Goal: Transaction & Acquisition: Purchase product/service

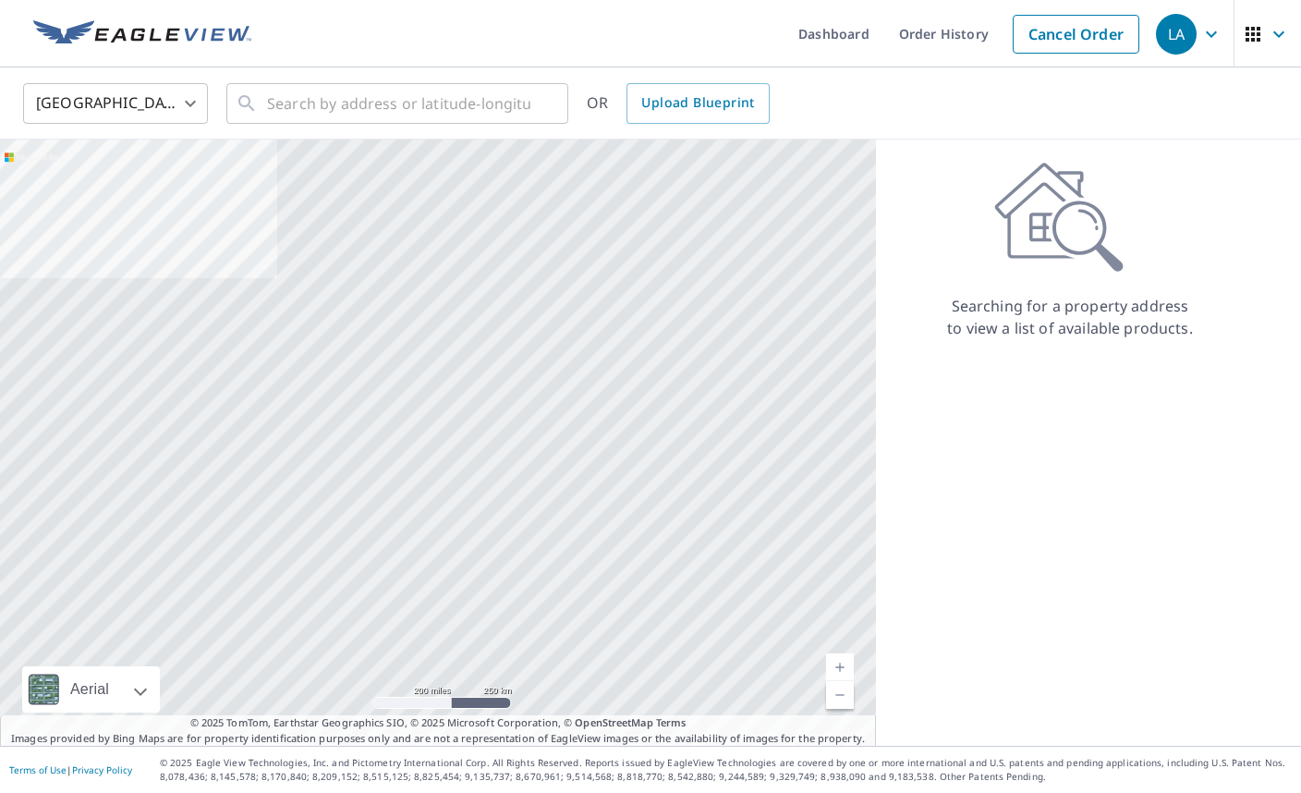
click at [1208, 31] on icon "button" at bounding box center [1211, 33] width 11 height 6
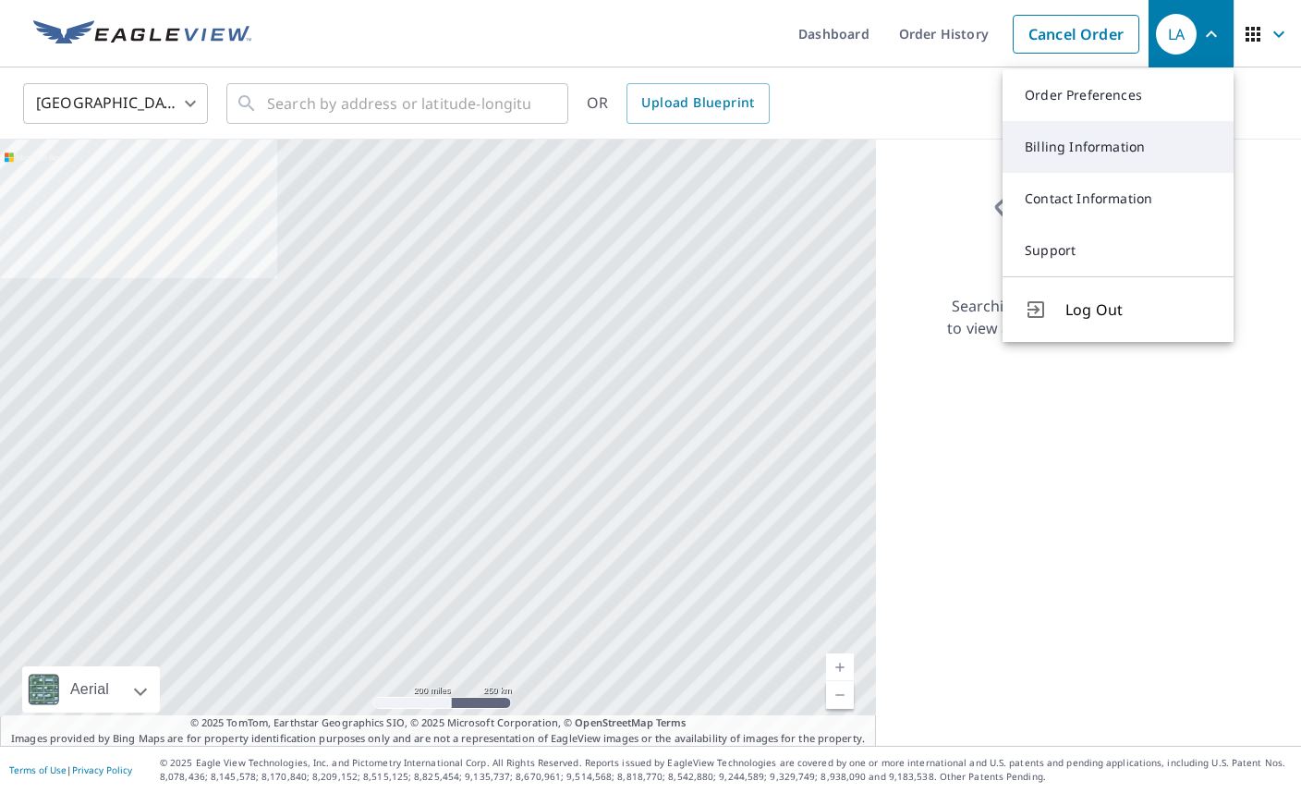
click at [1129, 151] on link "Billing Information" at bounding box center [1118, 147] width 231 height 52
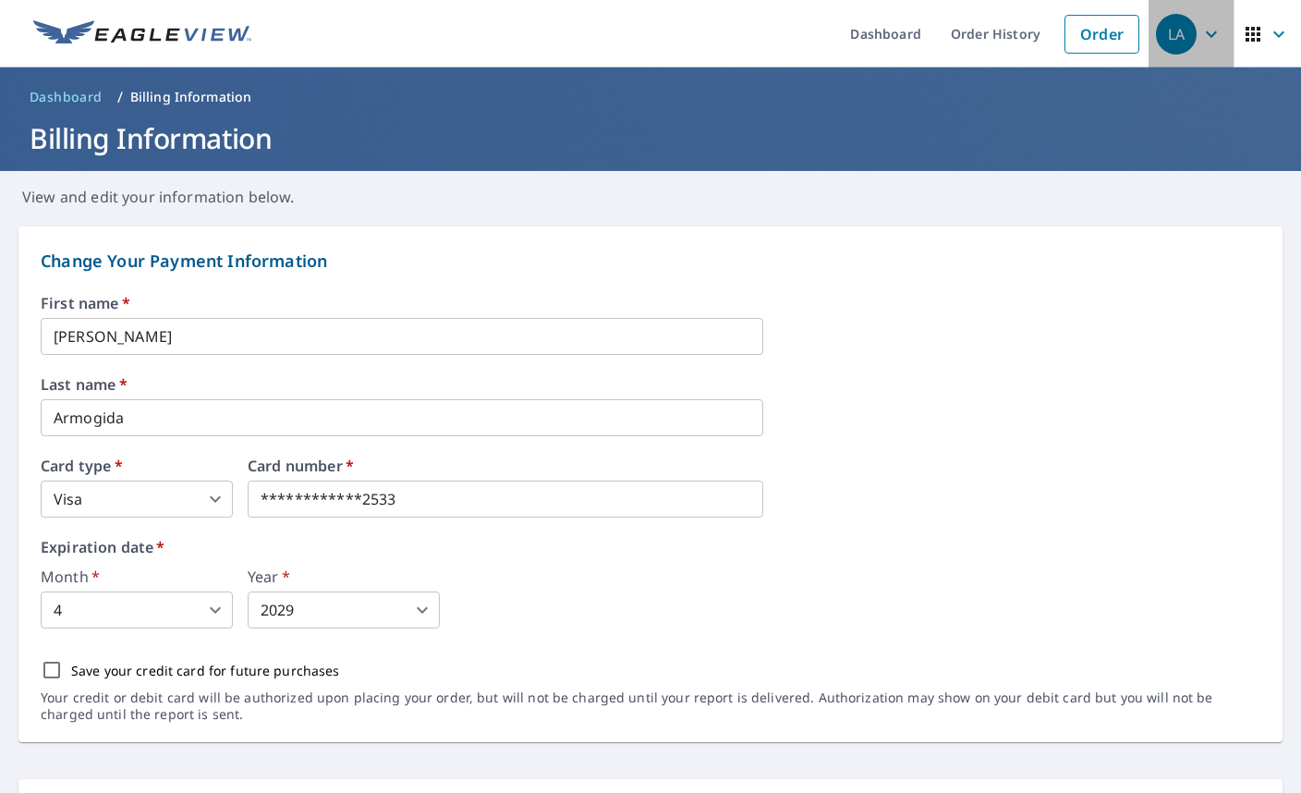
click at [1211, 31] on icon "button" at bounding box center [1211, 34] width 22 height 22
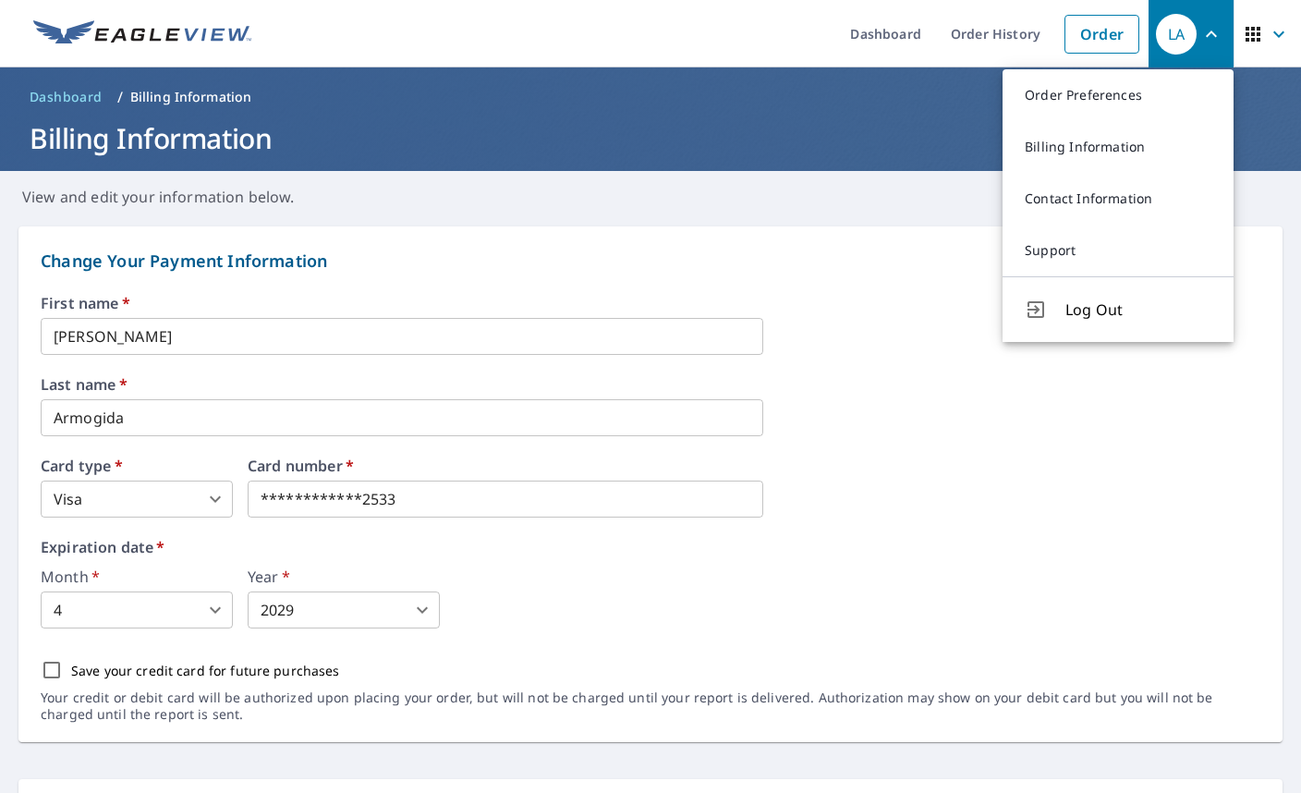
click at [1259, 23] on icon "button" at bounding box center [1253, 34] width 22 height 22
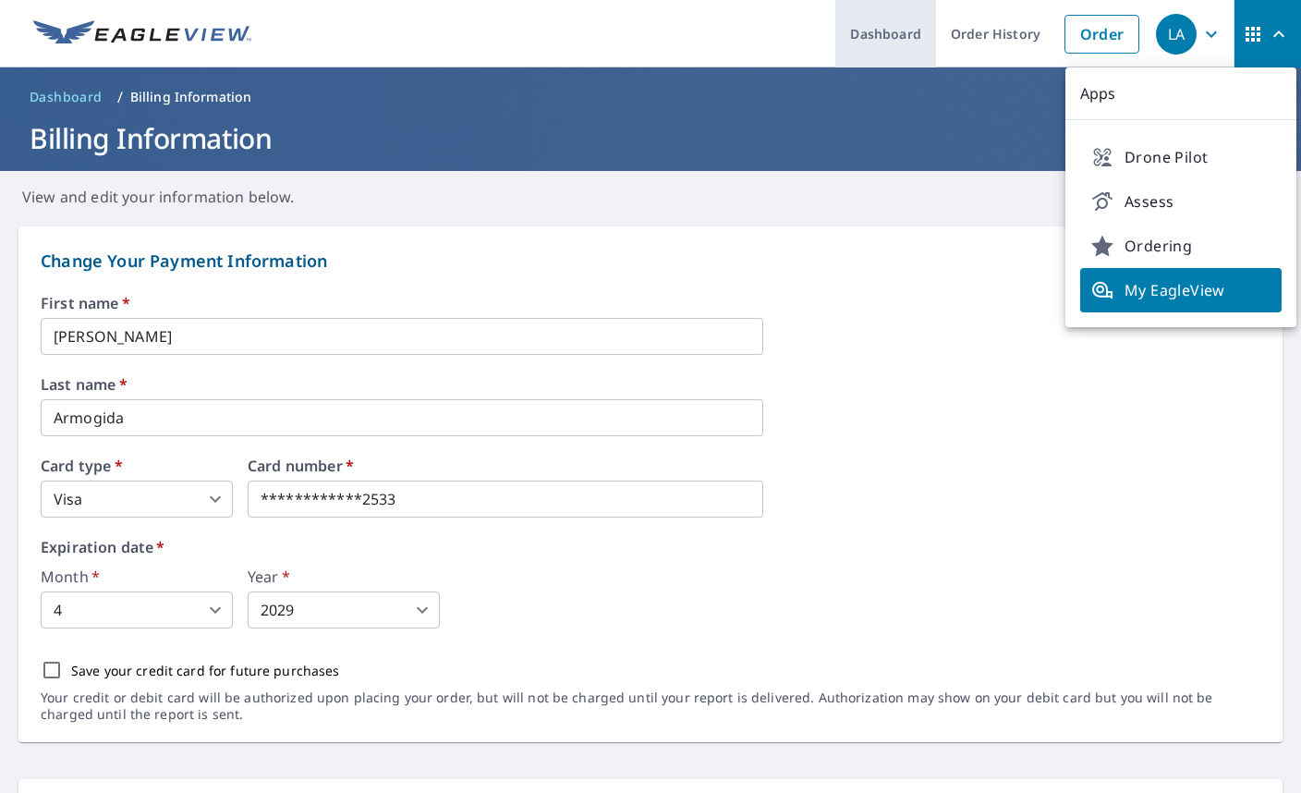
click at [876, 59] on link "Dashboard" at bounding box center [885, 33] width 101 height 67
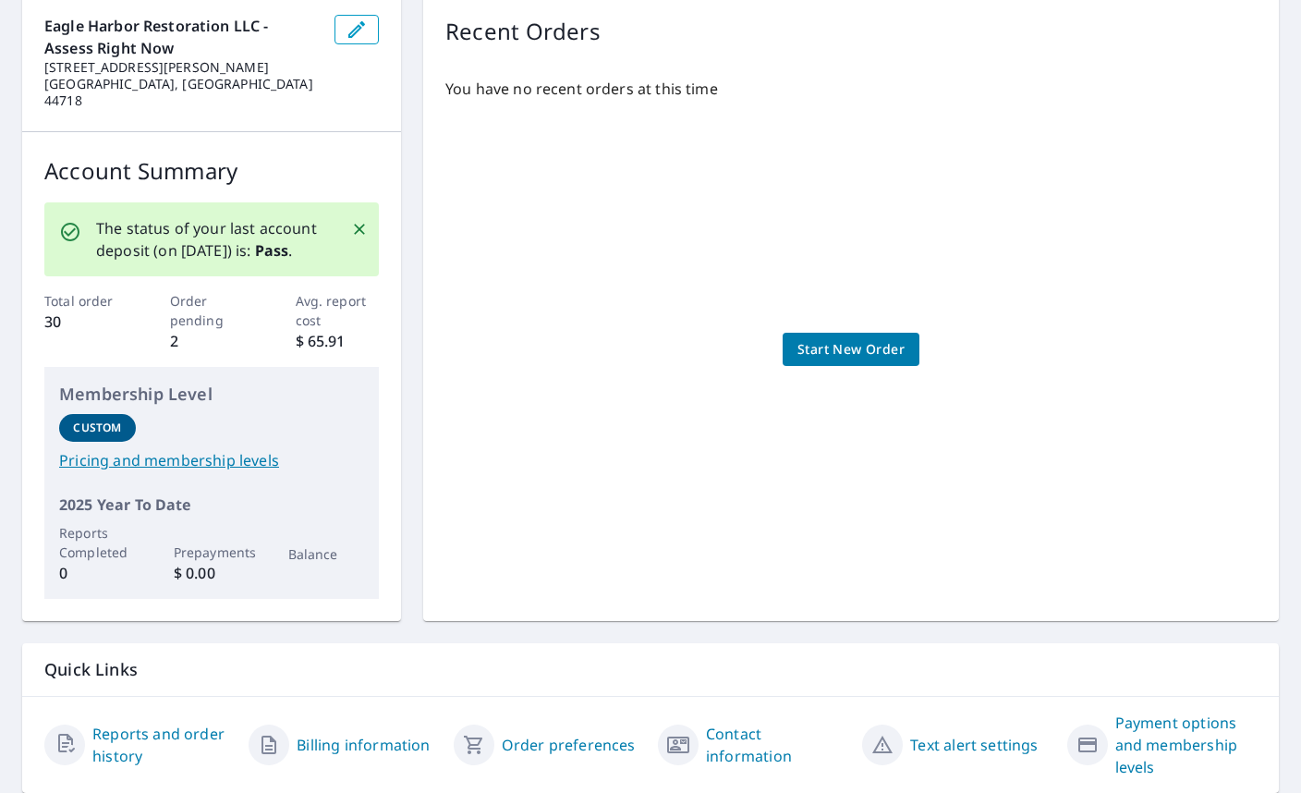
scroll to position [194, 0]
click at [249, 448] on link "Pricing and membership levels" at bounding box center [211, 459] width 305 height 22
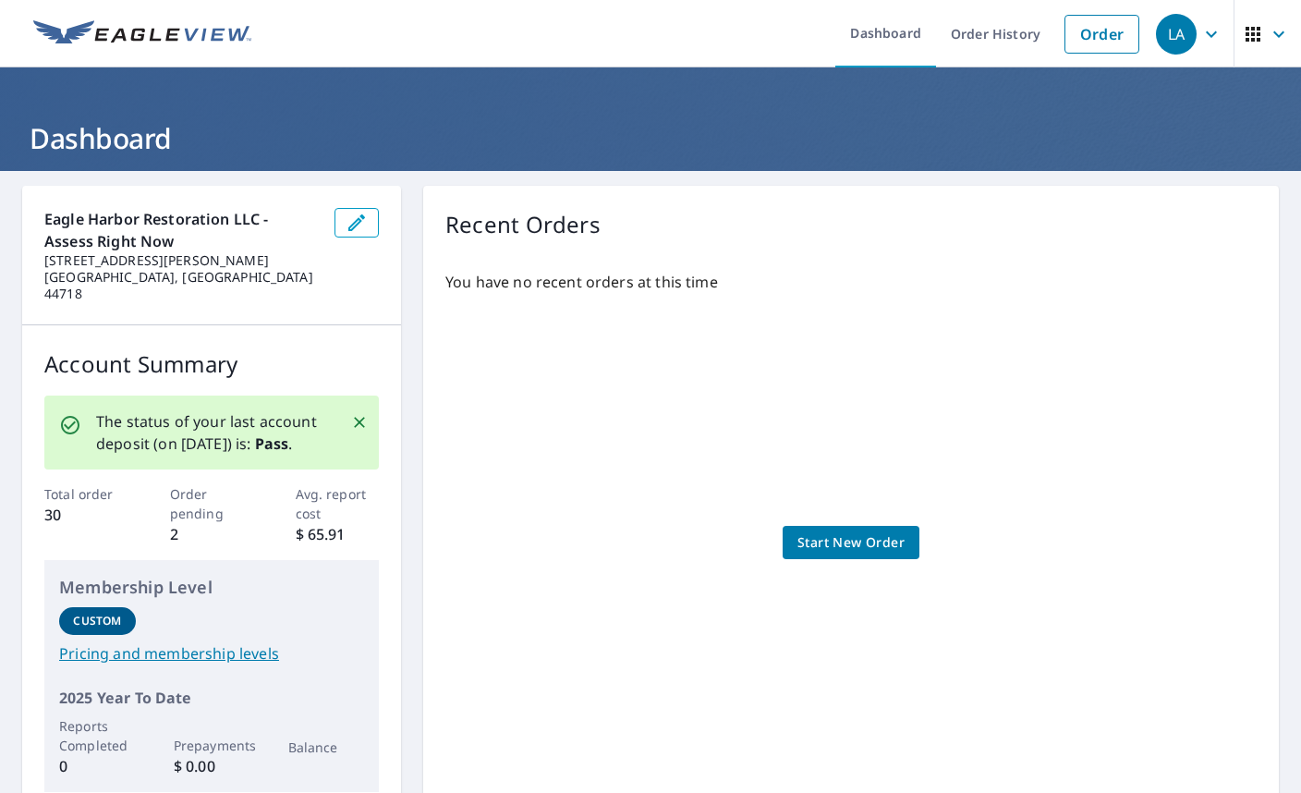
click at [1260, 42] on icon "button" at bounding box center [1253, 34] width 22 height 22
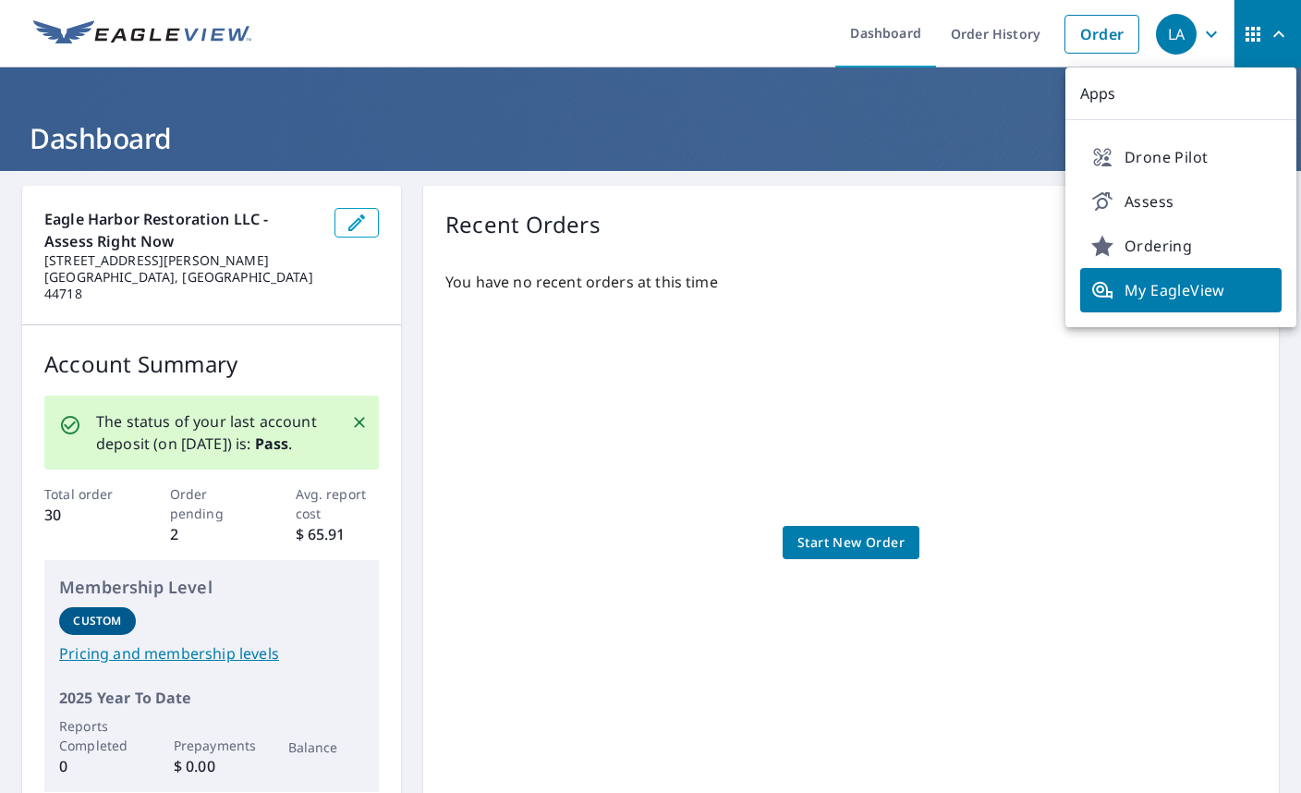
click at [1179, 30] on div "LA" at bounding box center [1176, 34] width 41 height 41
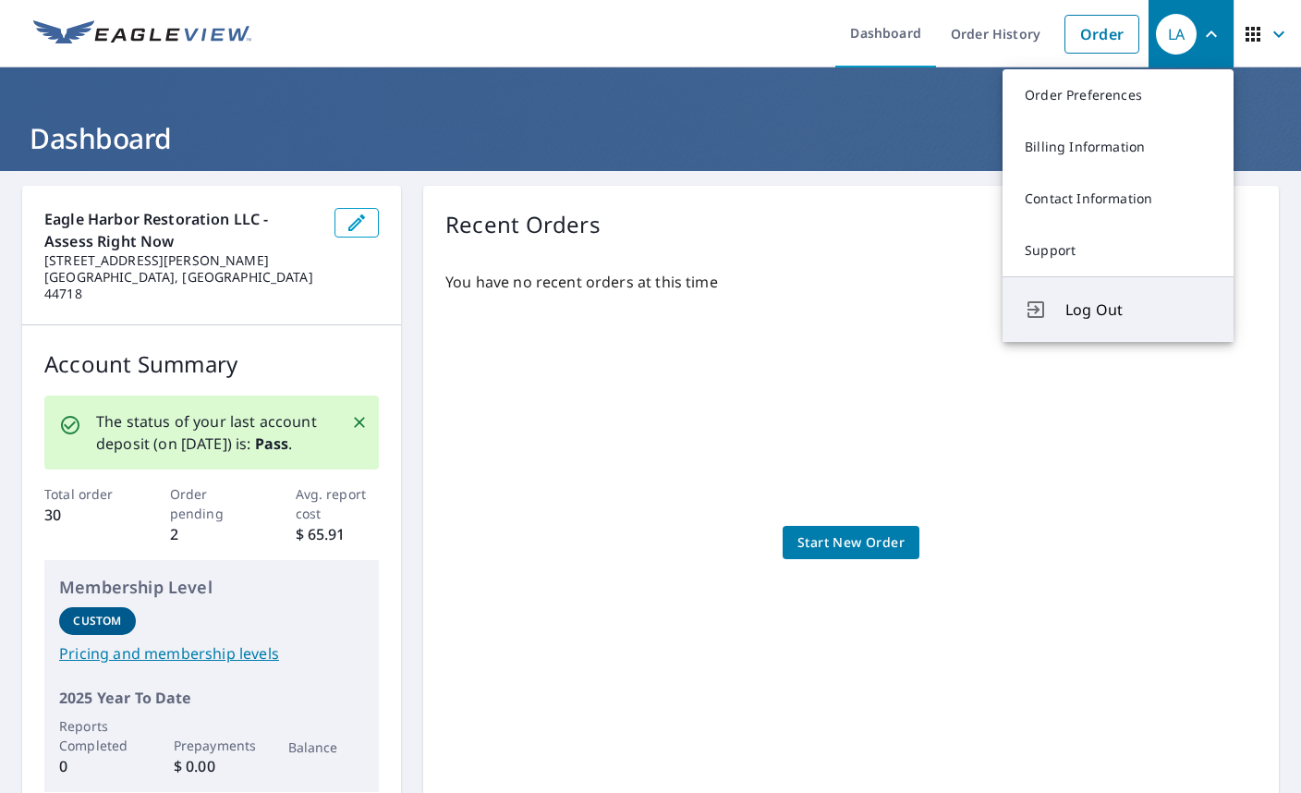
click at [1085, 316] on span "Log Out" at bounding box center [1139, 310] width 146 height 22
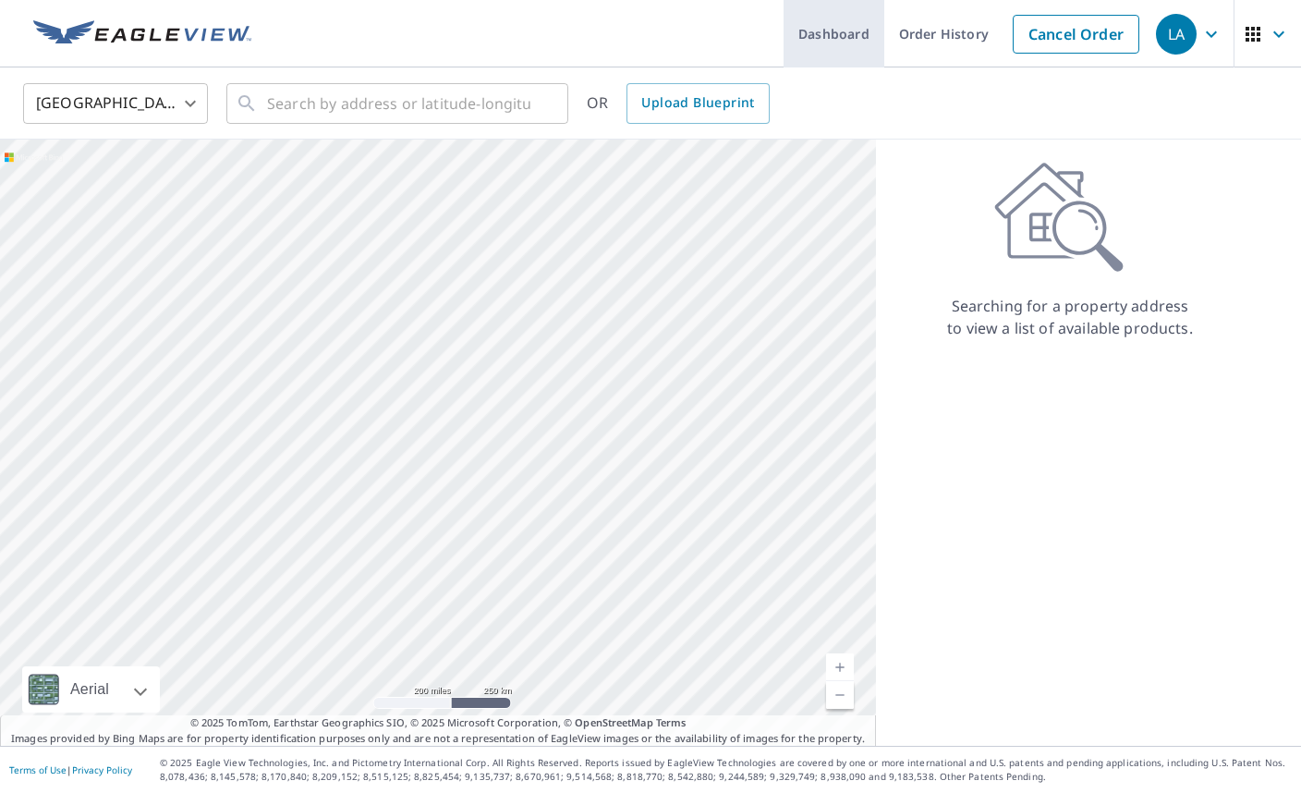
click at [821, 35] on link "Dashboard" at bounding box center [834, 33] width 101 height 67
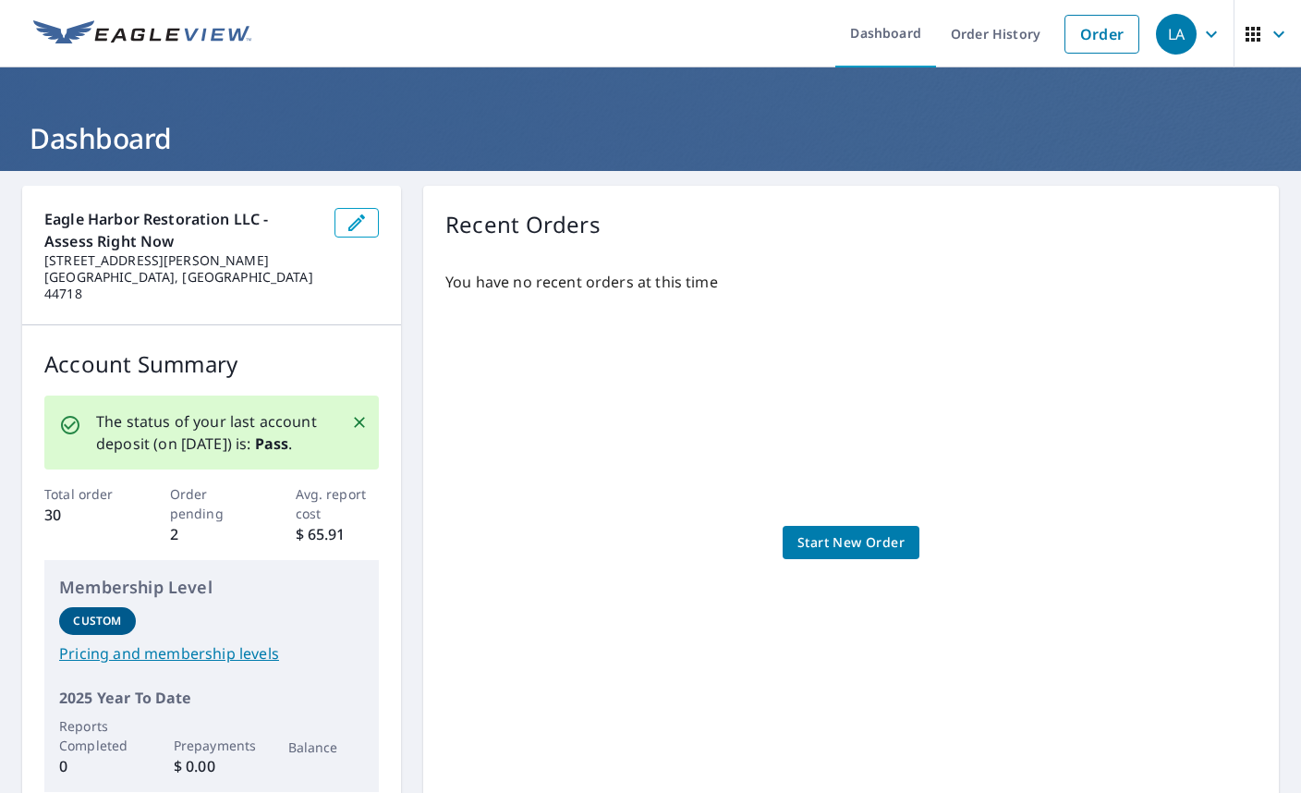
click at [781, 502] on div "You have no recent orders at this time Start New Order" at bounding box center [850, 524] width 811 height 536
click at [825, 526] on link "Start New Order" at bounding box center [851, 543] width 137 height 34
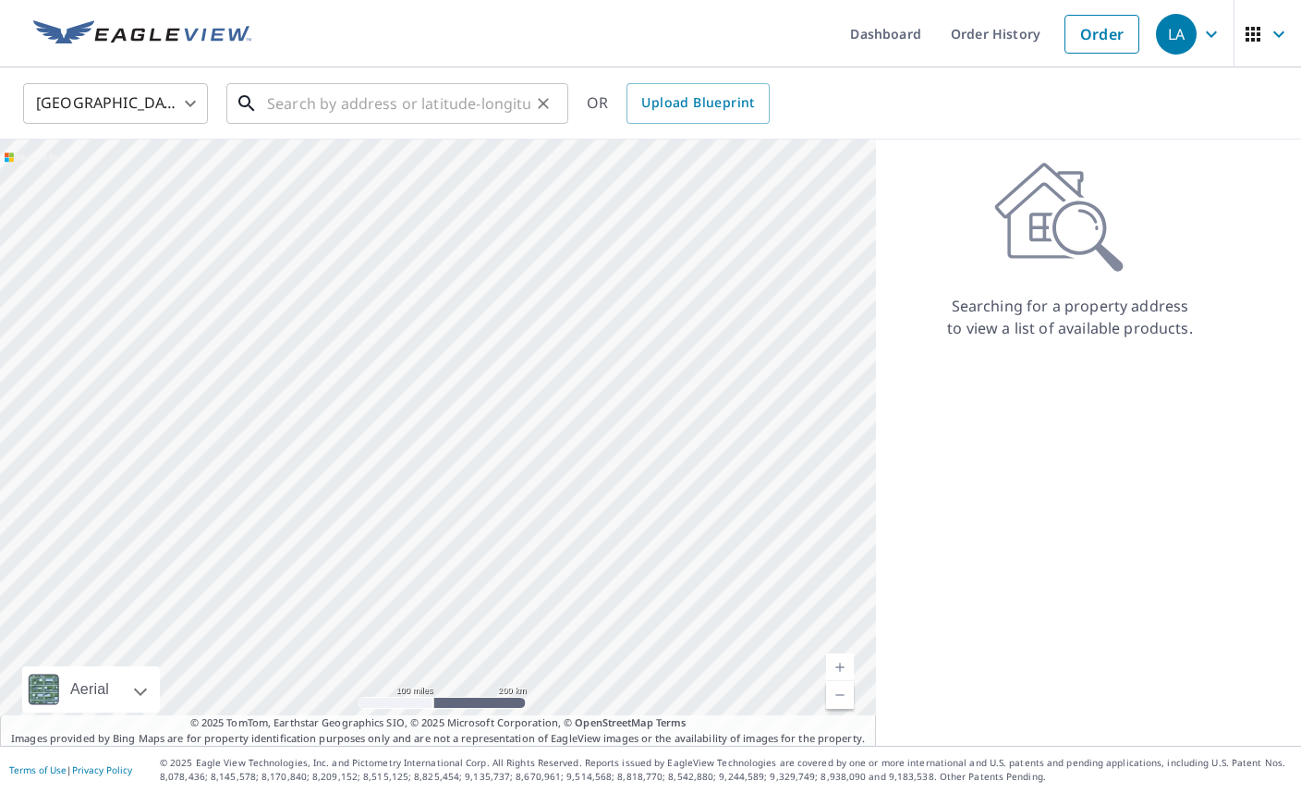
click at [477, 100] on input "text" at bounding box center [398, 104] width 263 height 52
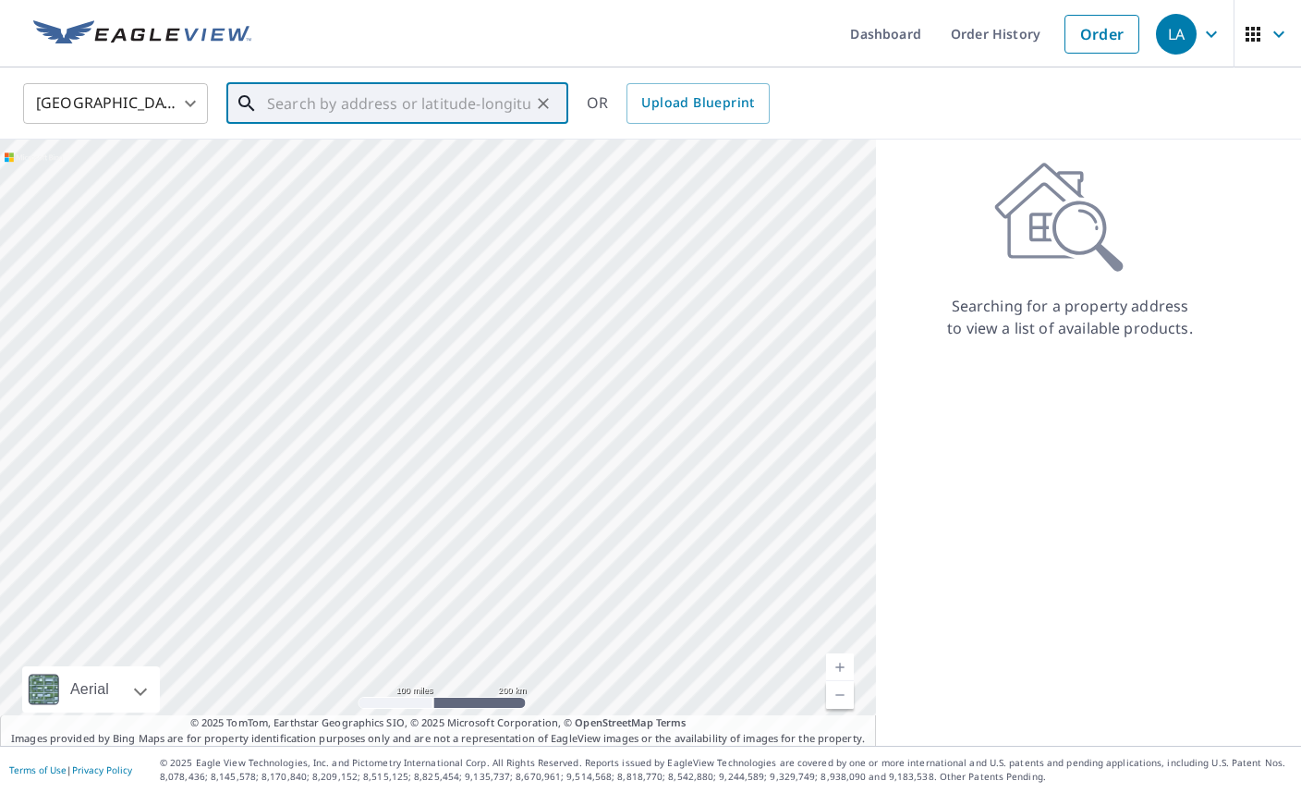
paste input "[STREET_ADDRESS]"
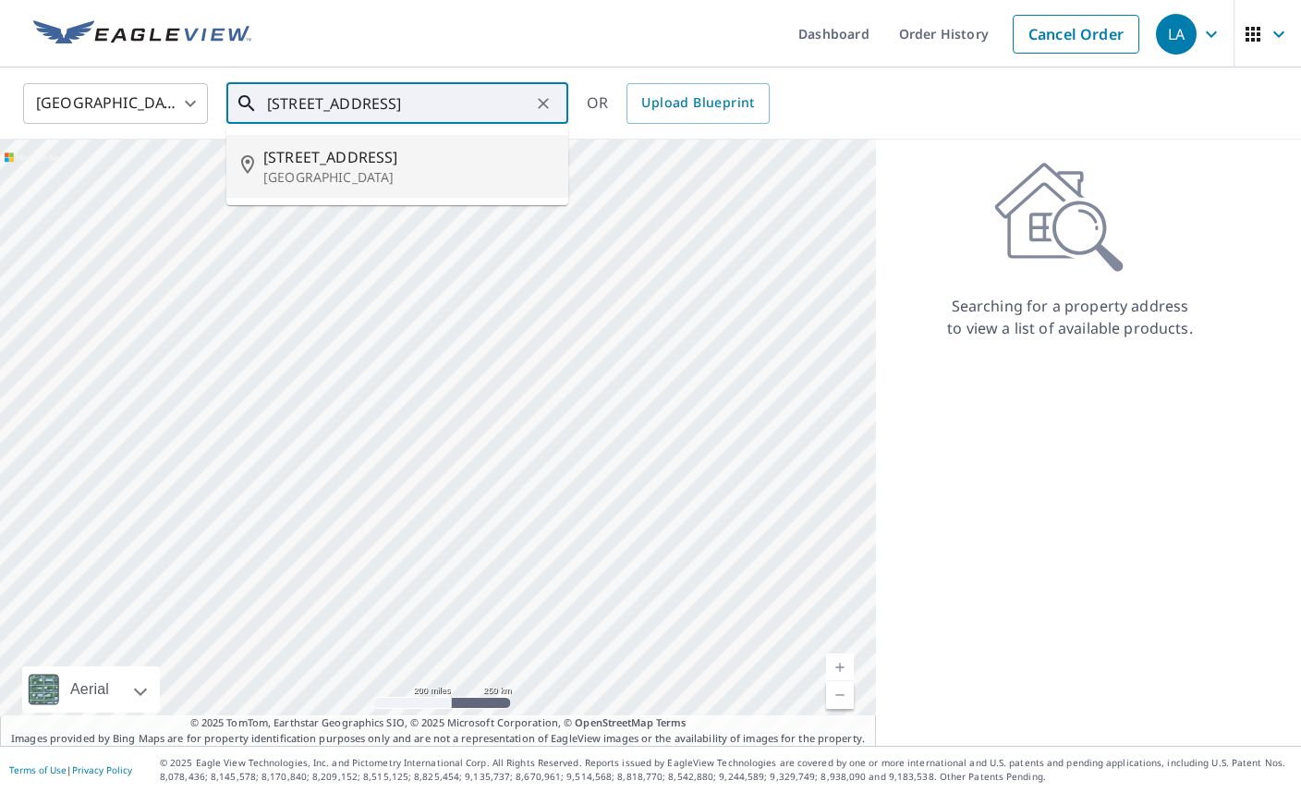
click at [385, 148] on span "[STREET_ADDRESS]" at bounding box center [408, 157] width 290 height 22
type input "[STREET_ADDRESS][PERSON_NAME]"
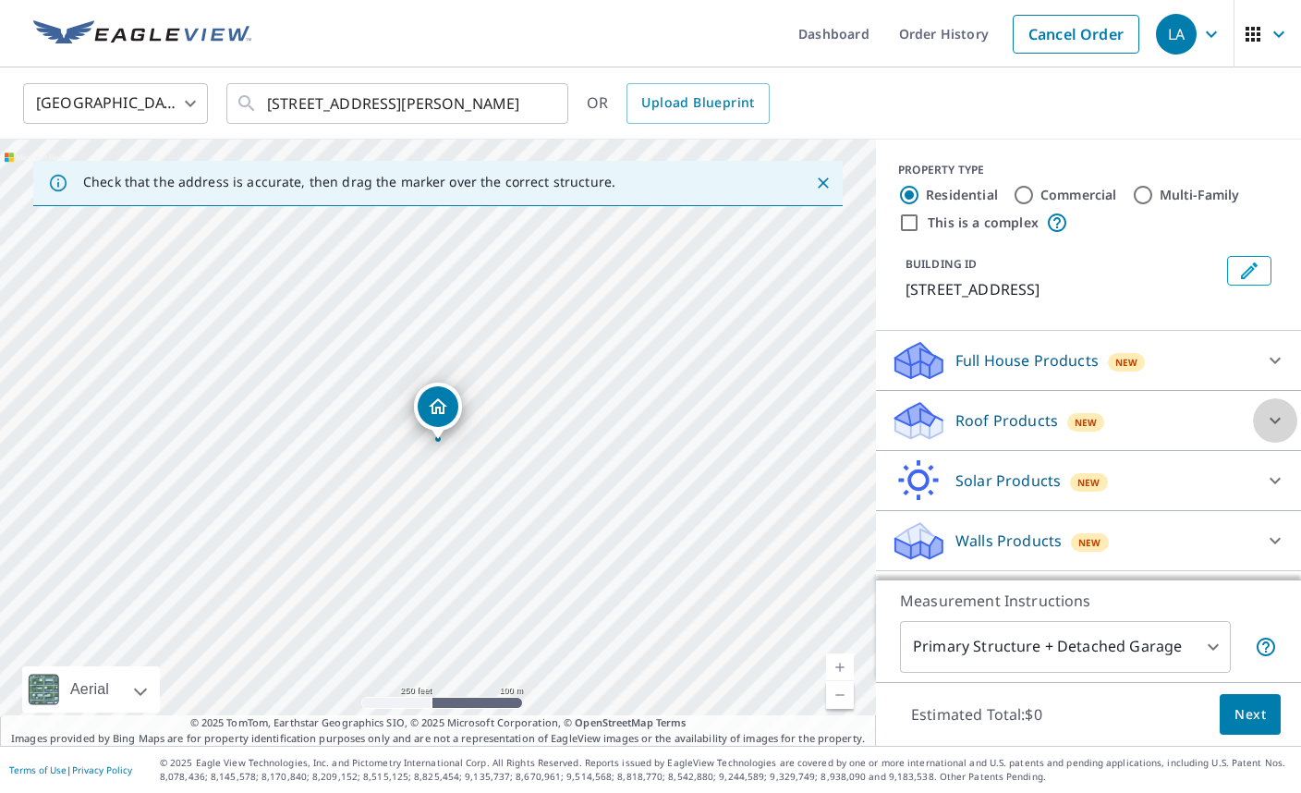
click at [1281, 420] on icon at bounding box center [1275, 420] width 22 height 22
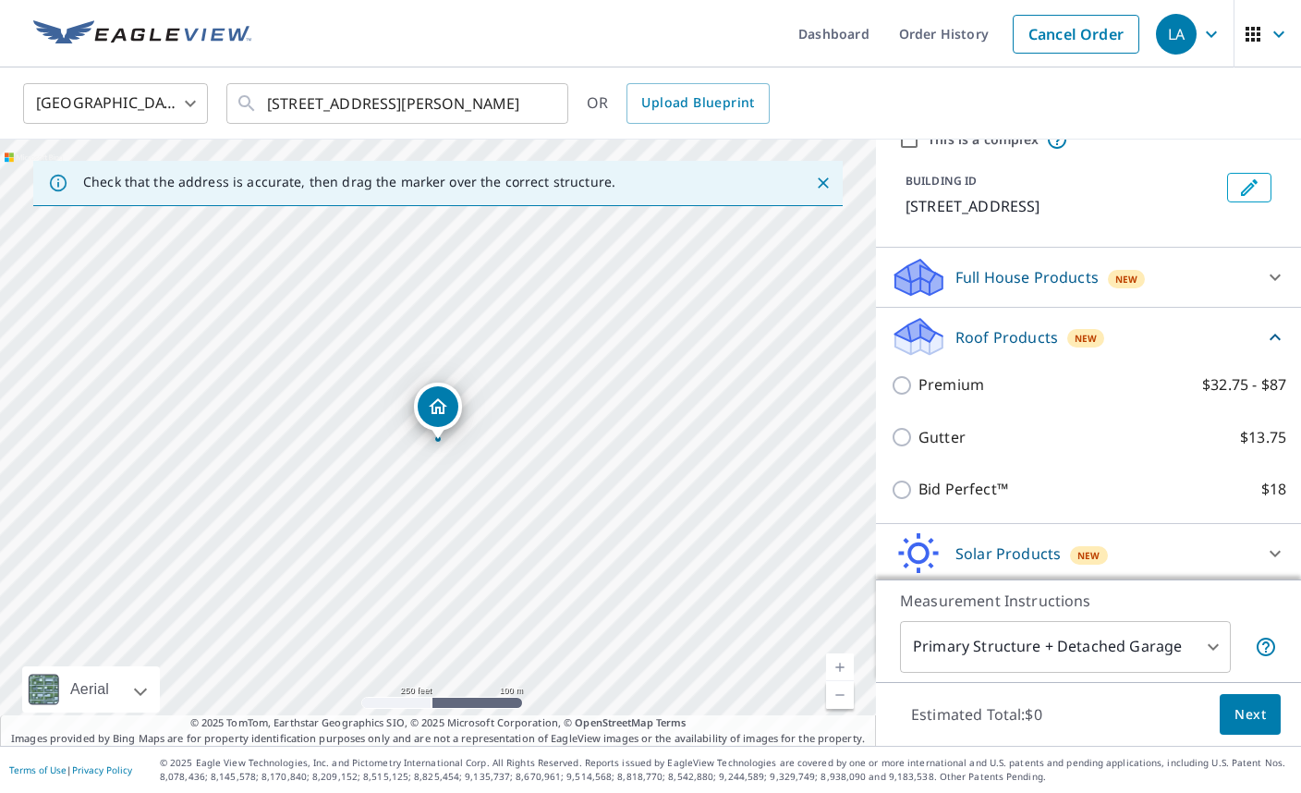
scroll to position [100, 0]
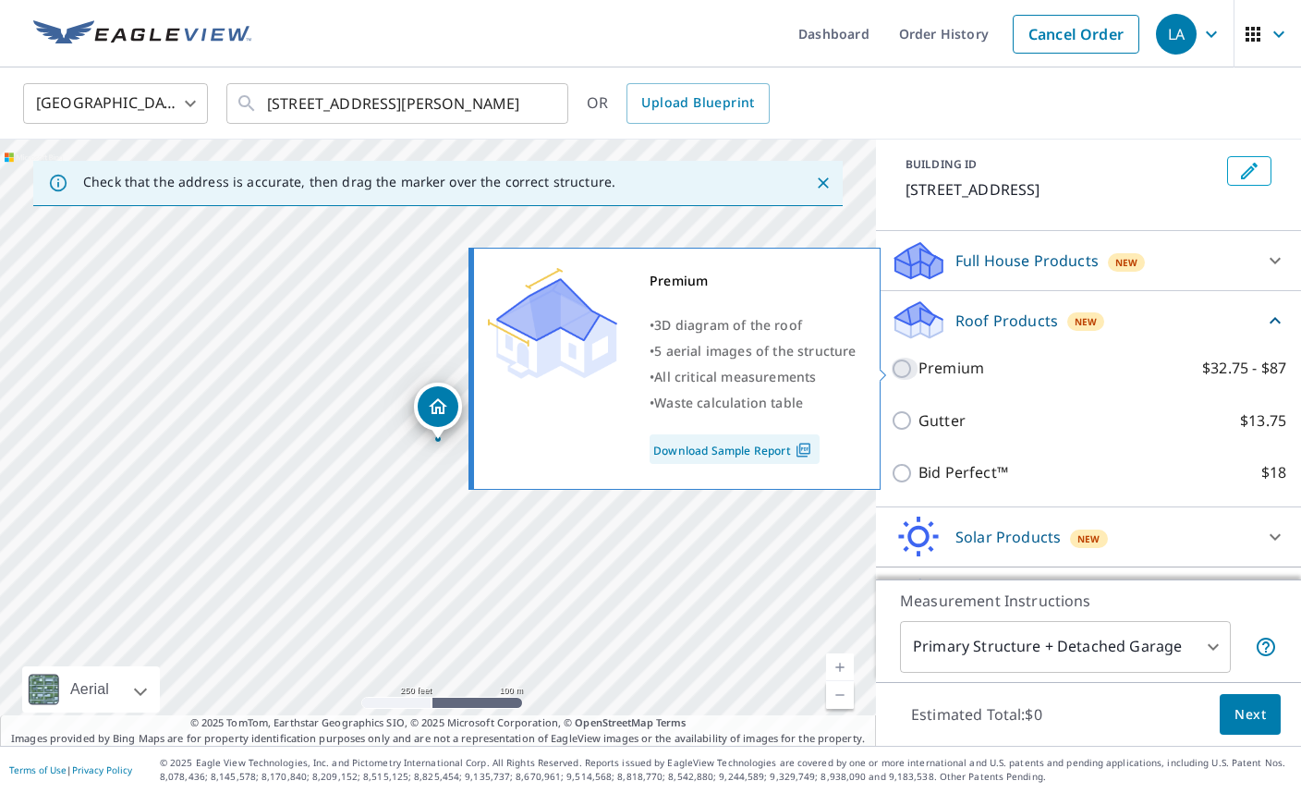
click at [904, 368] on input "Premium $32.75 - $87" at bounding box center [905, 369] width 28 height 22
checkbox input "true"
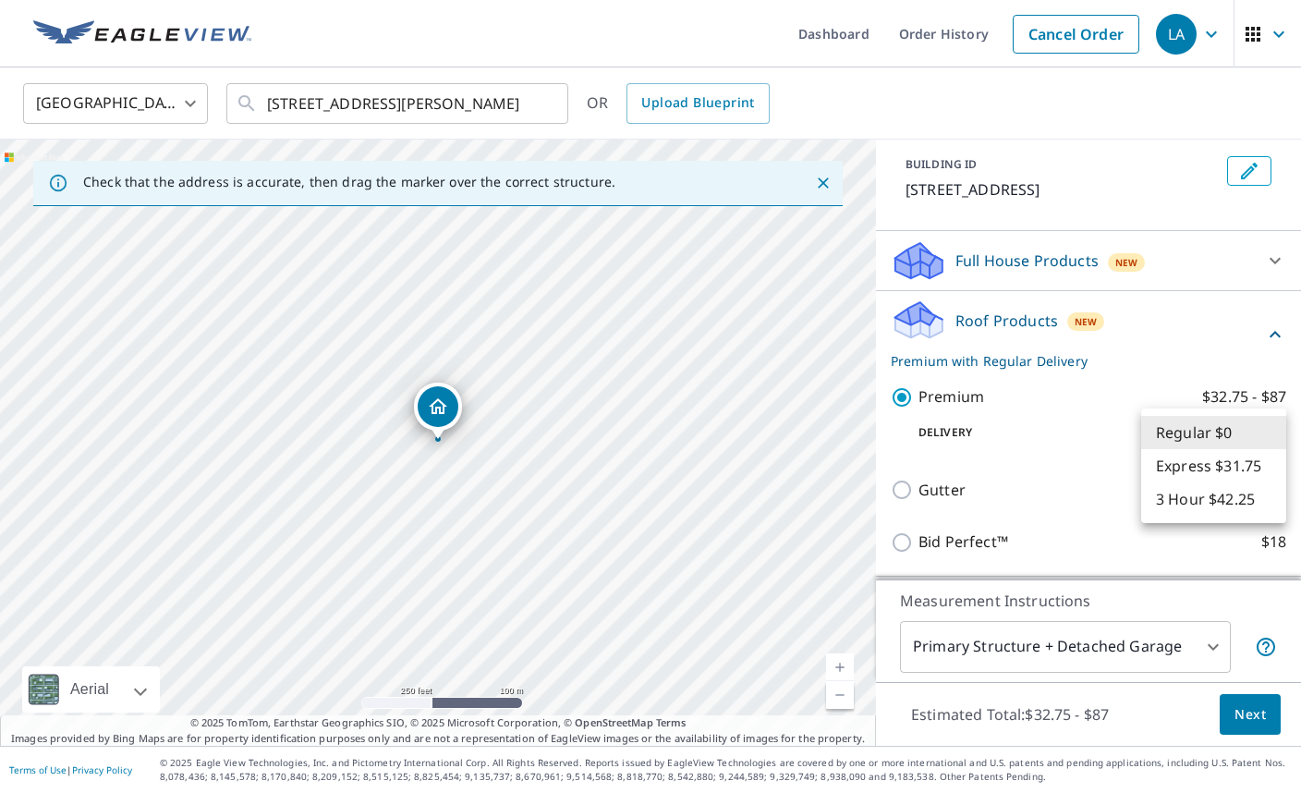
click at [1197, 437] on body "LA LA Dashboard Order History Cancel Order LA United States [GEOGRAPHIC_DATA] ​…" at bounding box center [650, 396] width 1301 height 793
click at [1210, 497] on li "3 Hour $42.25" at bounding box center [1213, 498] width 145 height 33
type input "7"
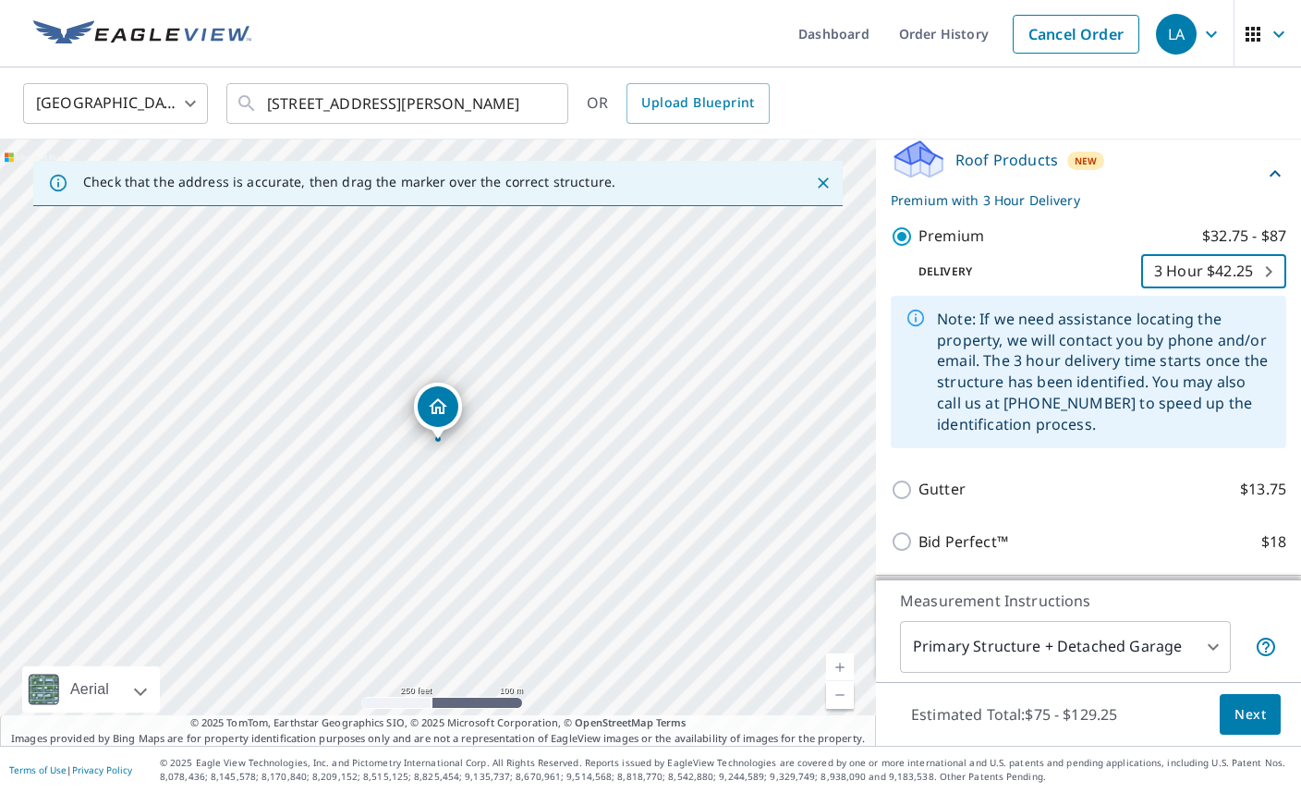
scroll to position [262, 0]
click at [1241, 716] on span "Next" at bounding box center [1250, 714] width 31 height 23
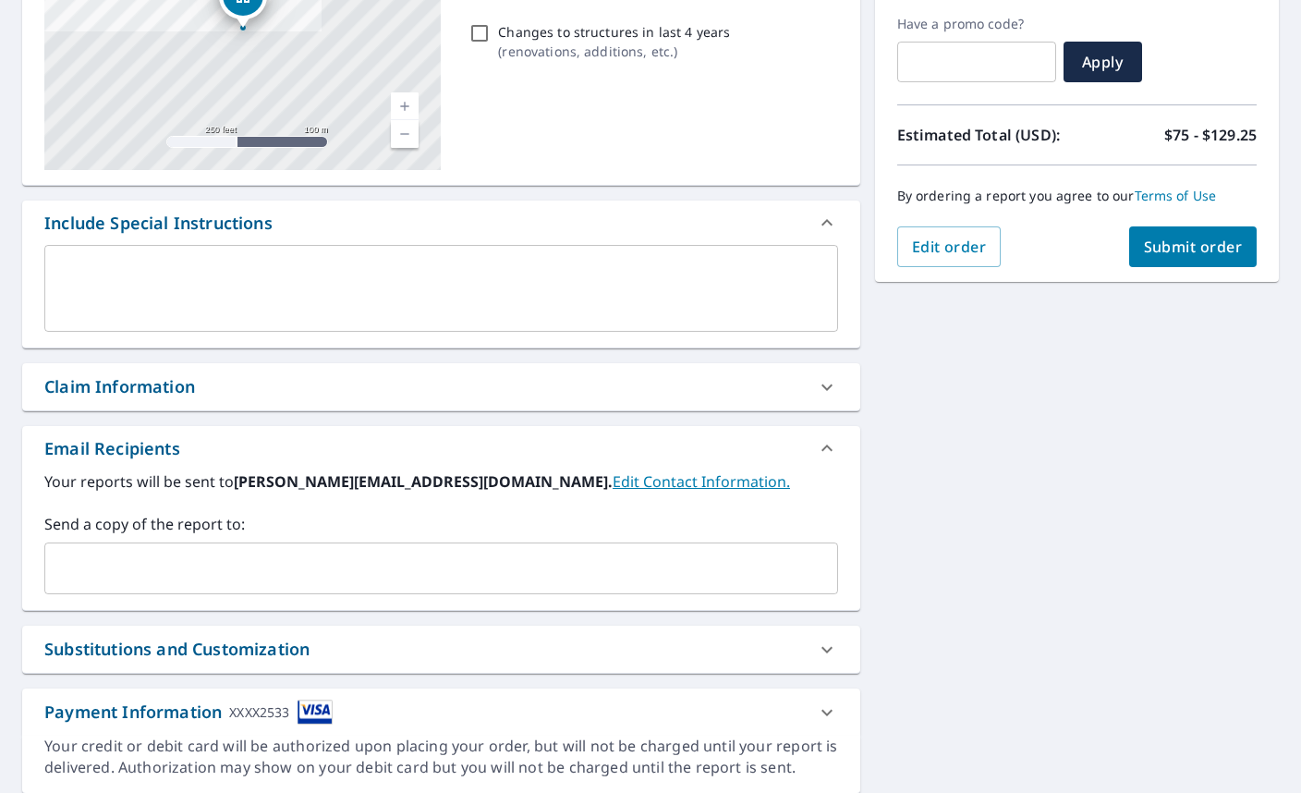
scroll to position [313, 0]
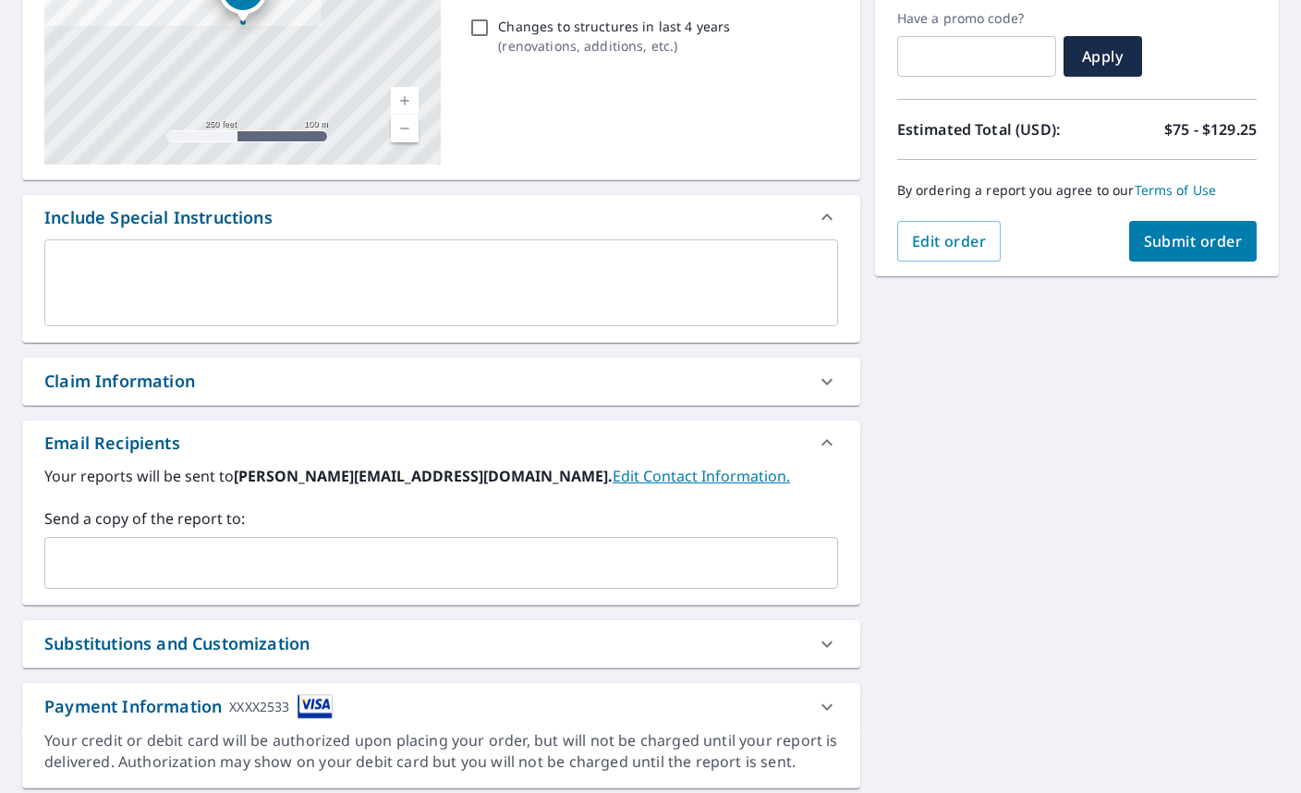
click at [613, 480] on link "Edit Contact Information." at bounding box center [701, 476] width 177 height 20
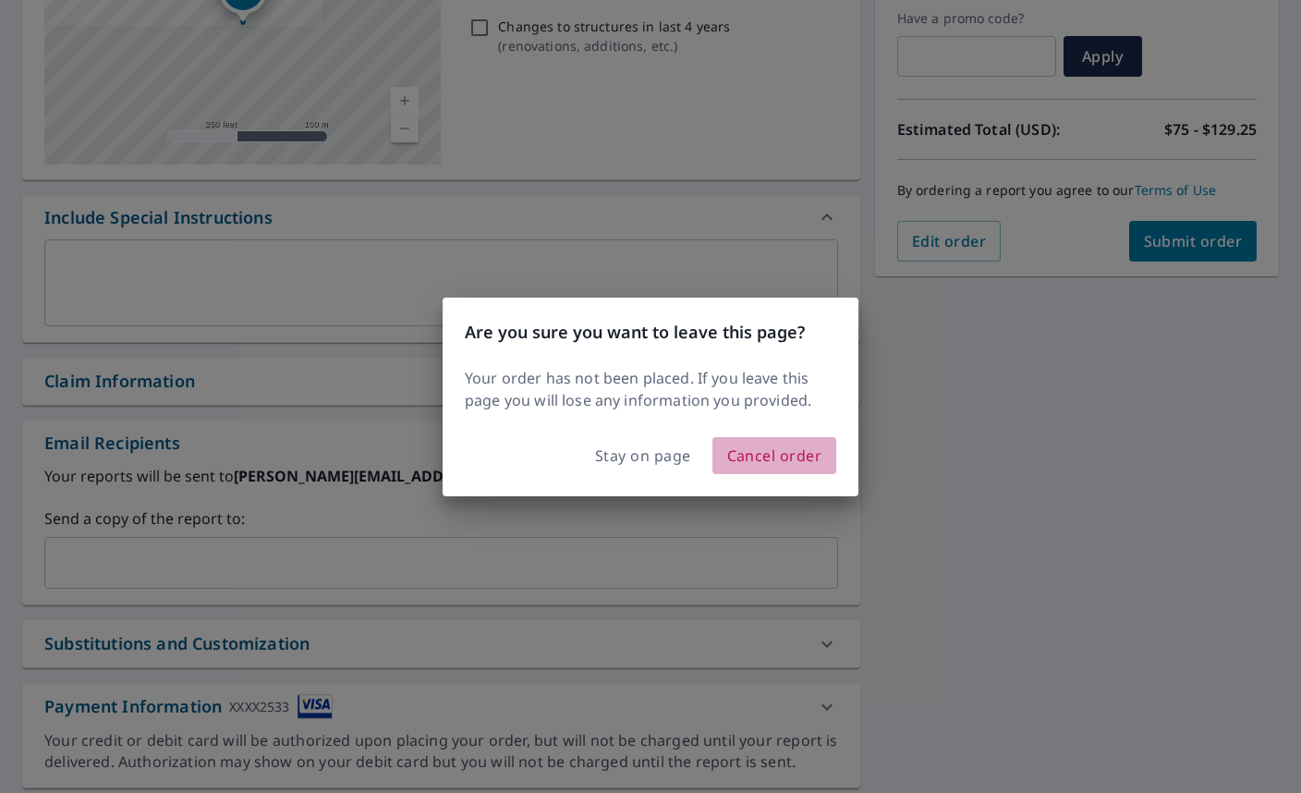
click at [774, 458] on span "Cancel order" at bounding box center [774, 456] width 95 height 26
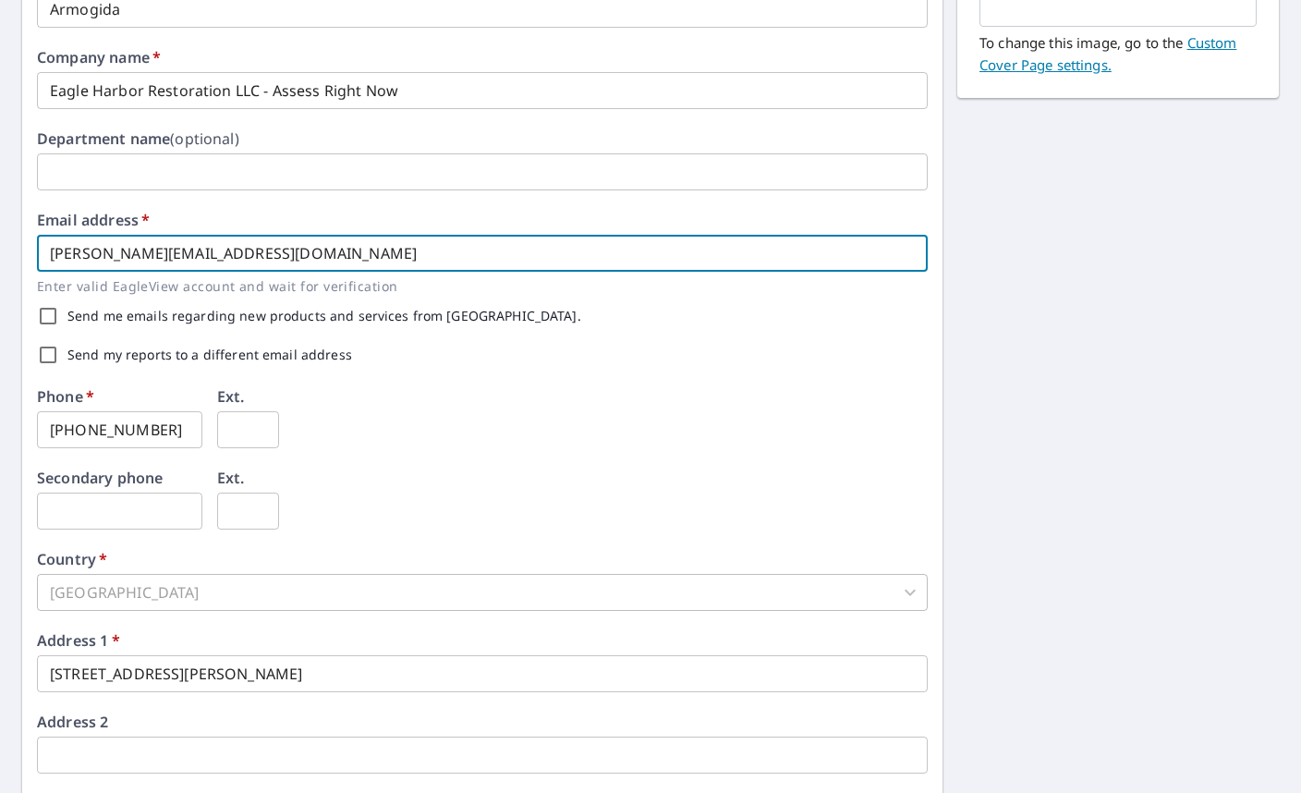
drag, startPoint x: 222, startPoint y: 255, endPoint x: 92, endPoint y: 250, distance: 129.5
click at [92, 250] on input "[PERSON_NAME][EMAIL_ADDRESS][DOMAIN_NAME]" at bounding box center [482, 253] width 891 height 37
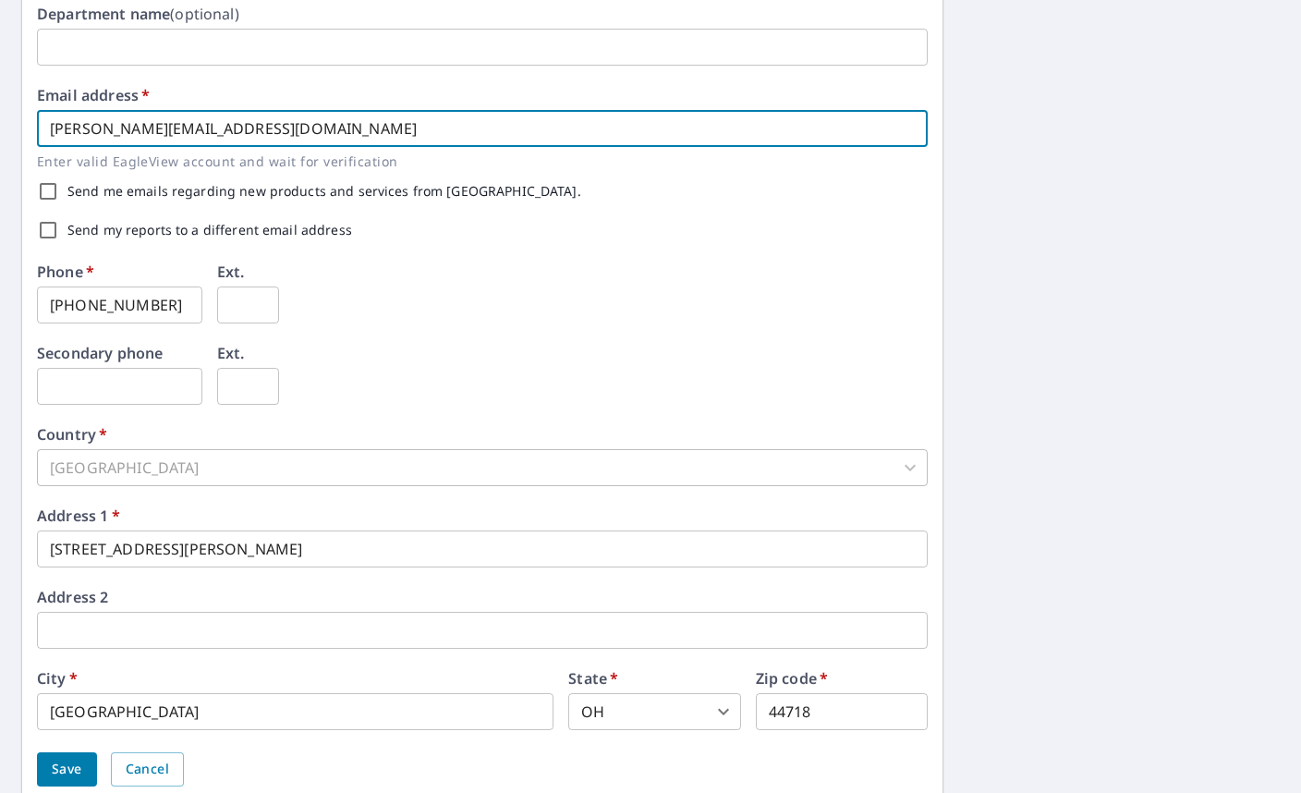
scroll to position [507, 0]
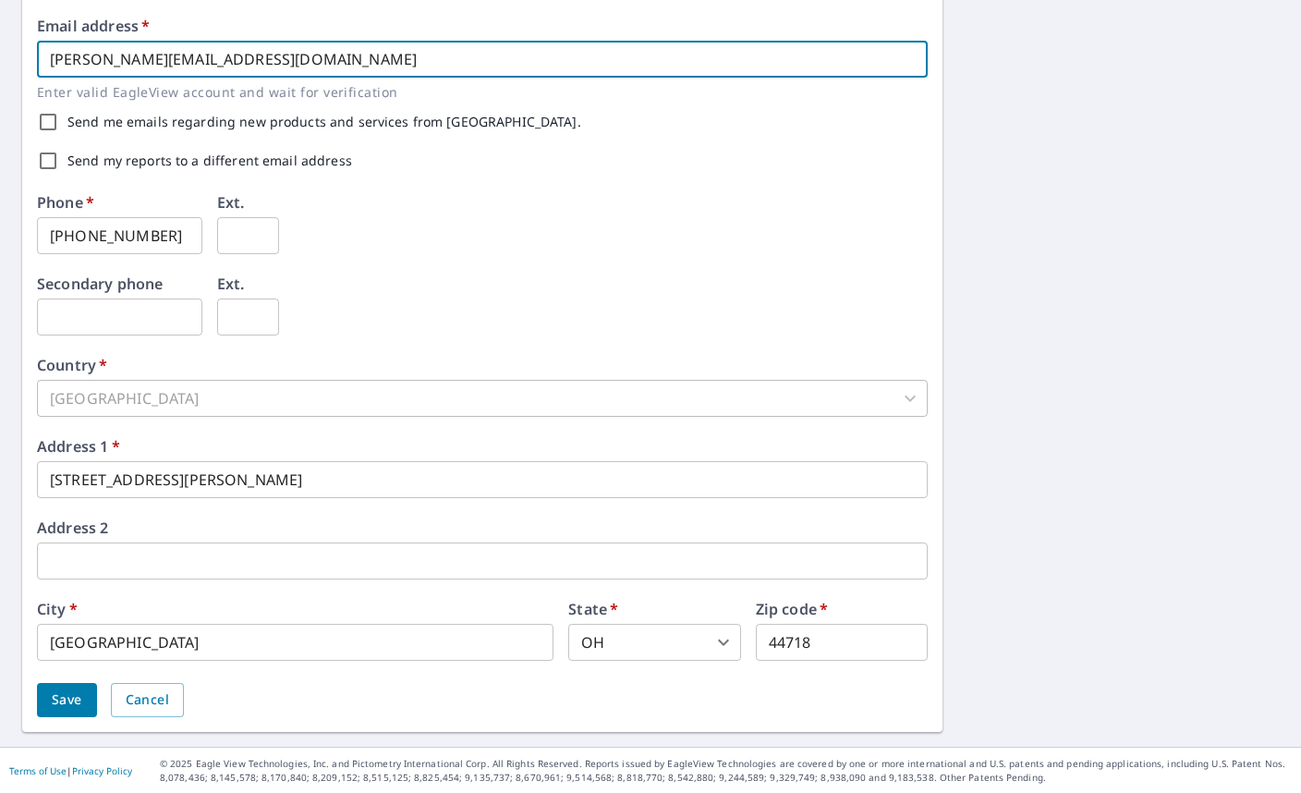
type input "[PERSON_NAME][EMAIL_ADDRESS][DOMAIN_NAME]"
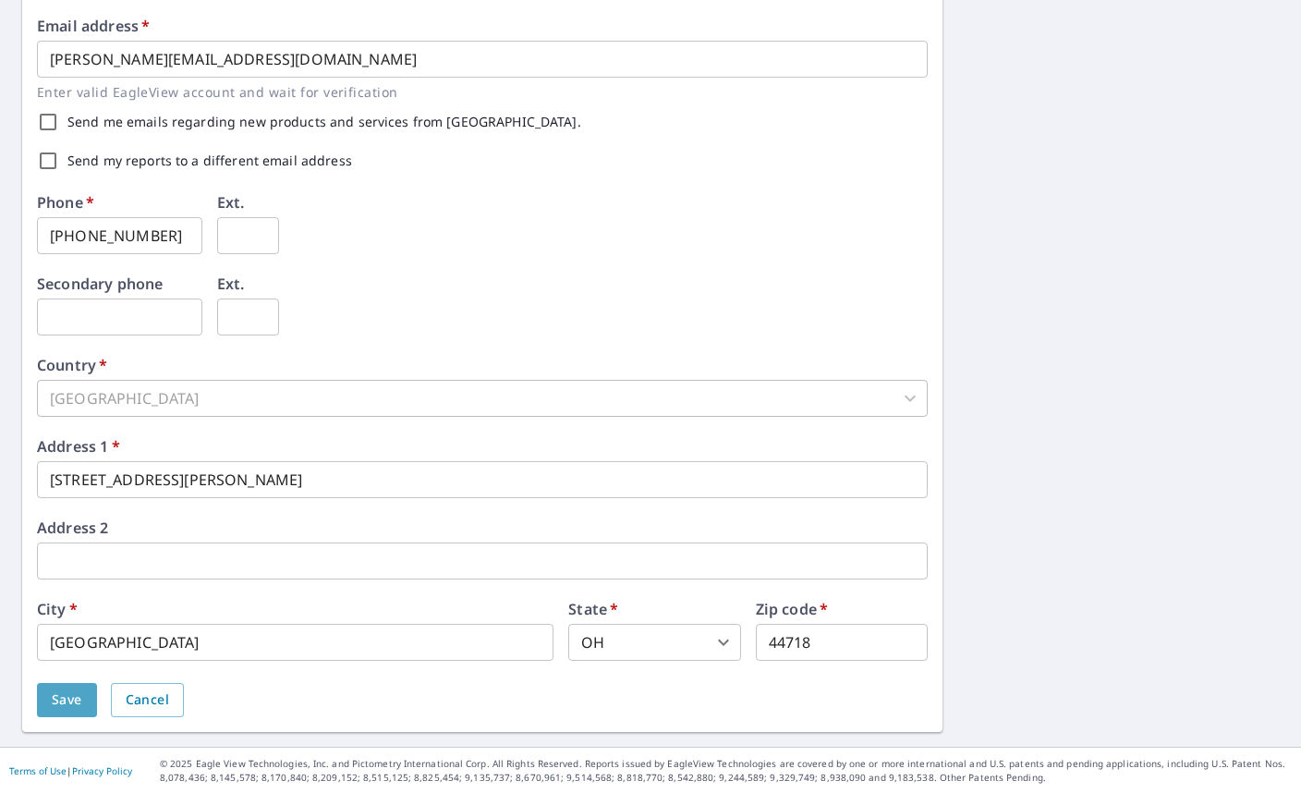
click at [73, 694] on span "Save" at bounding box center [67, 699] width 30 height 23
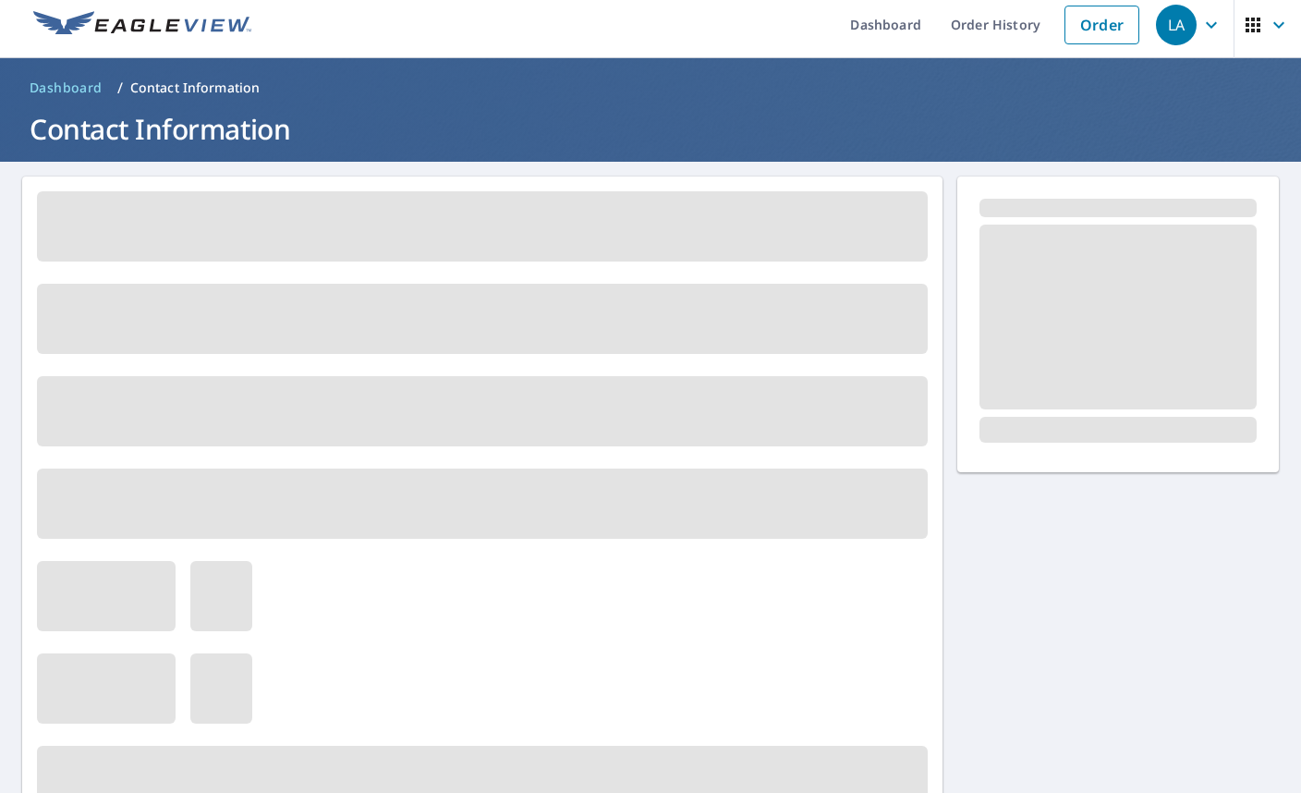
scroll to position [0, 0]
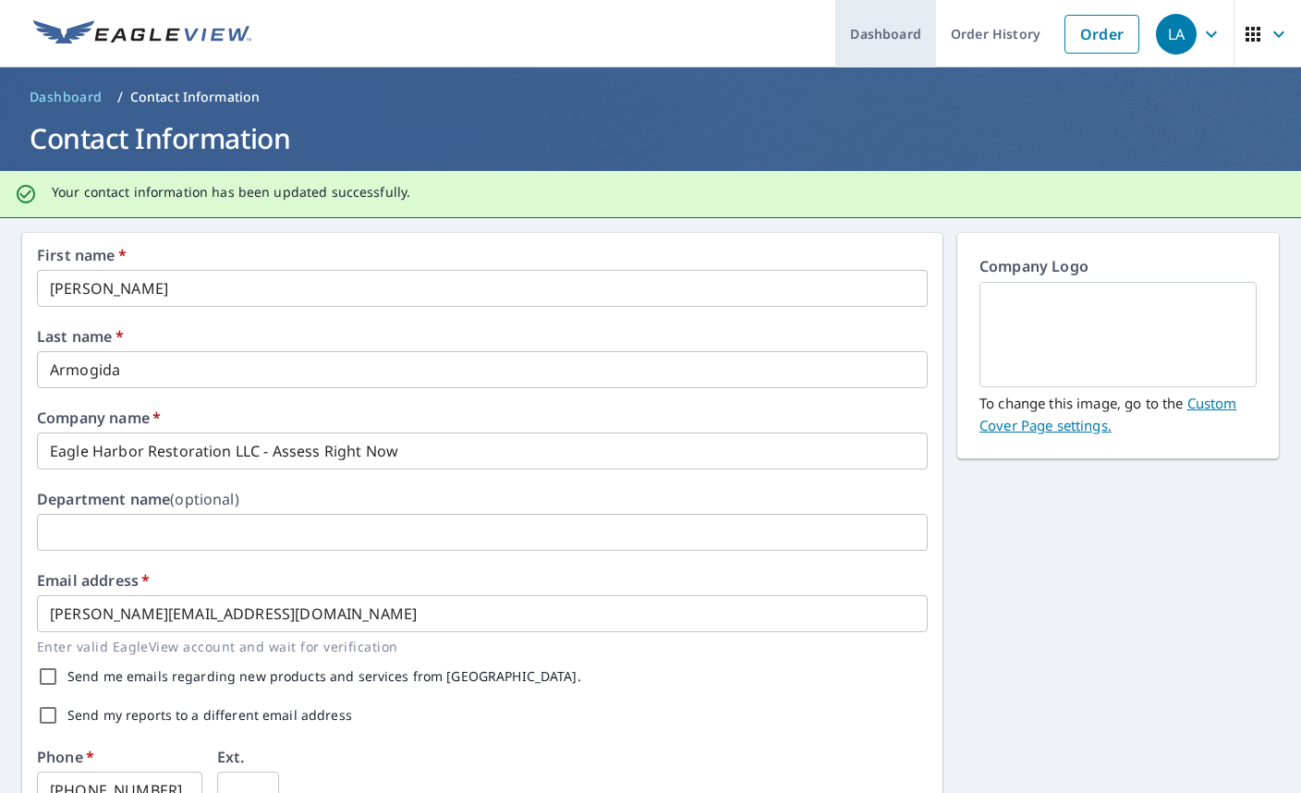
click at [903, 31] on link "Dashboard" at bounding box center [885, 33] width 101 height 67
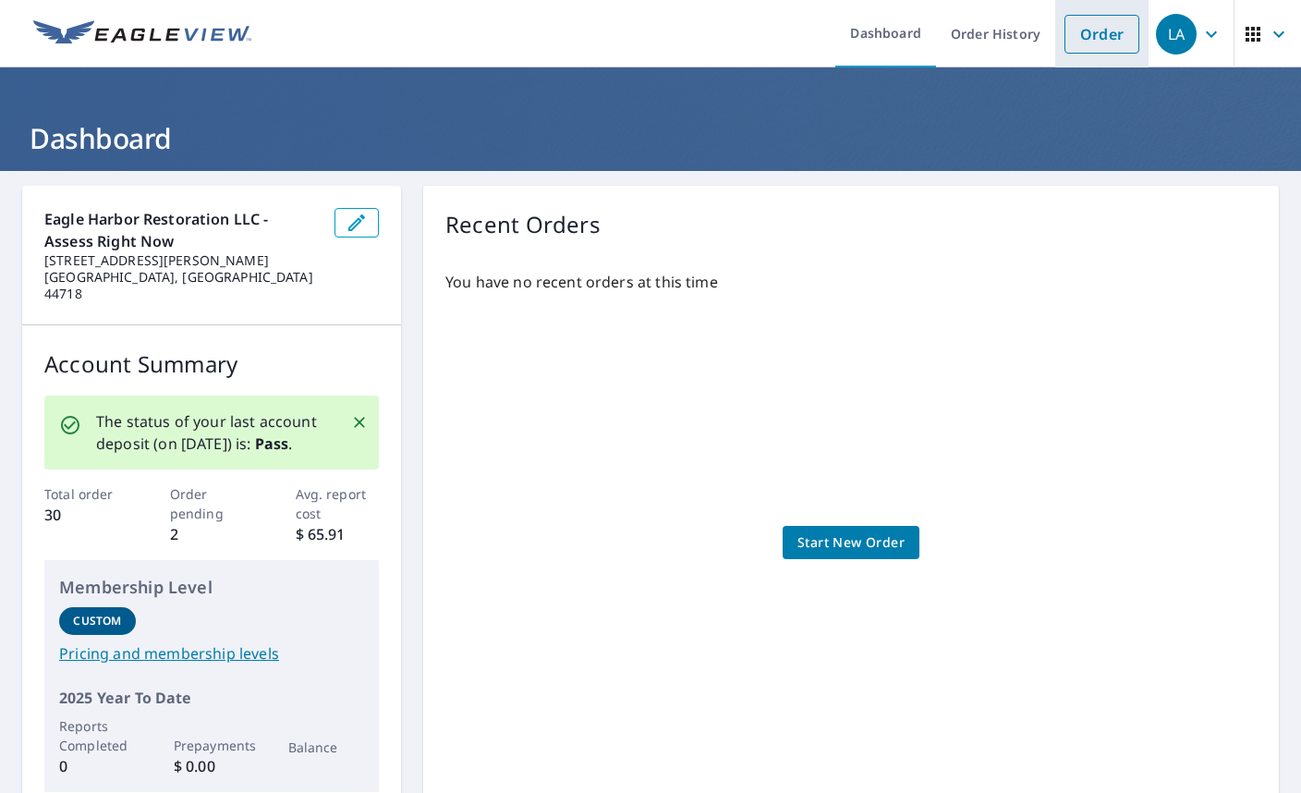
click at [1083, 18] on link "Order" at bounding box center [1102, 34] width 75 height 39
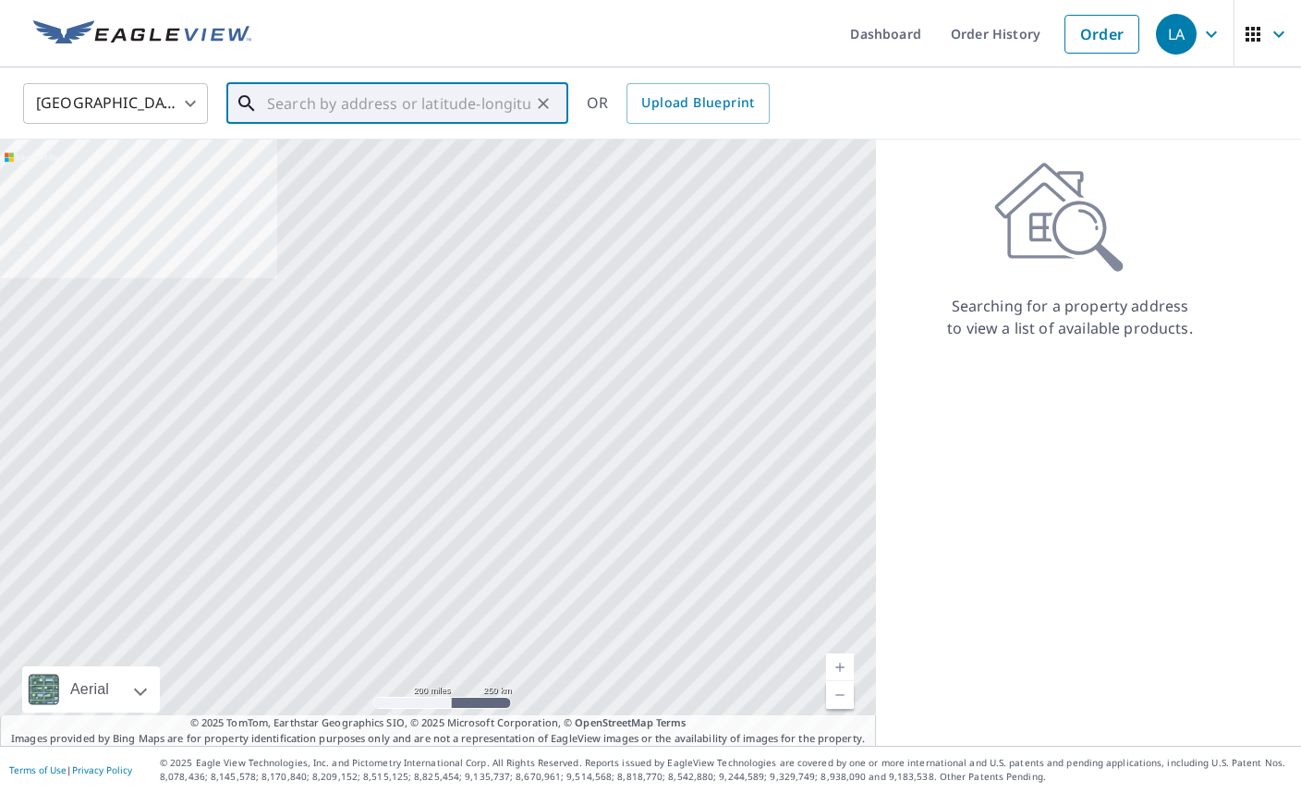
click at [482, 124] on div "​" at bounding box center [397, 103] width 342 height 41
paste input "[STREET_ADDRESS]"
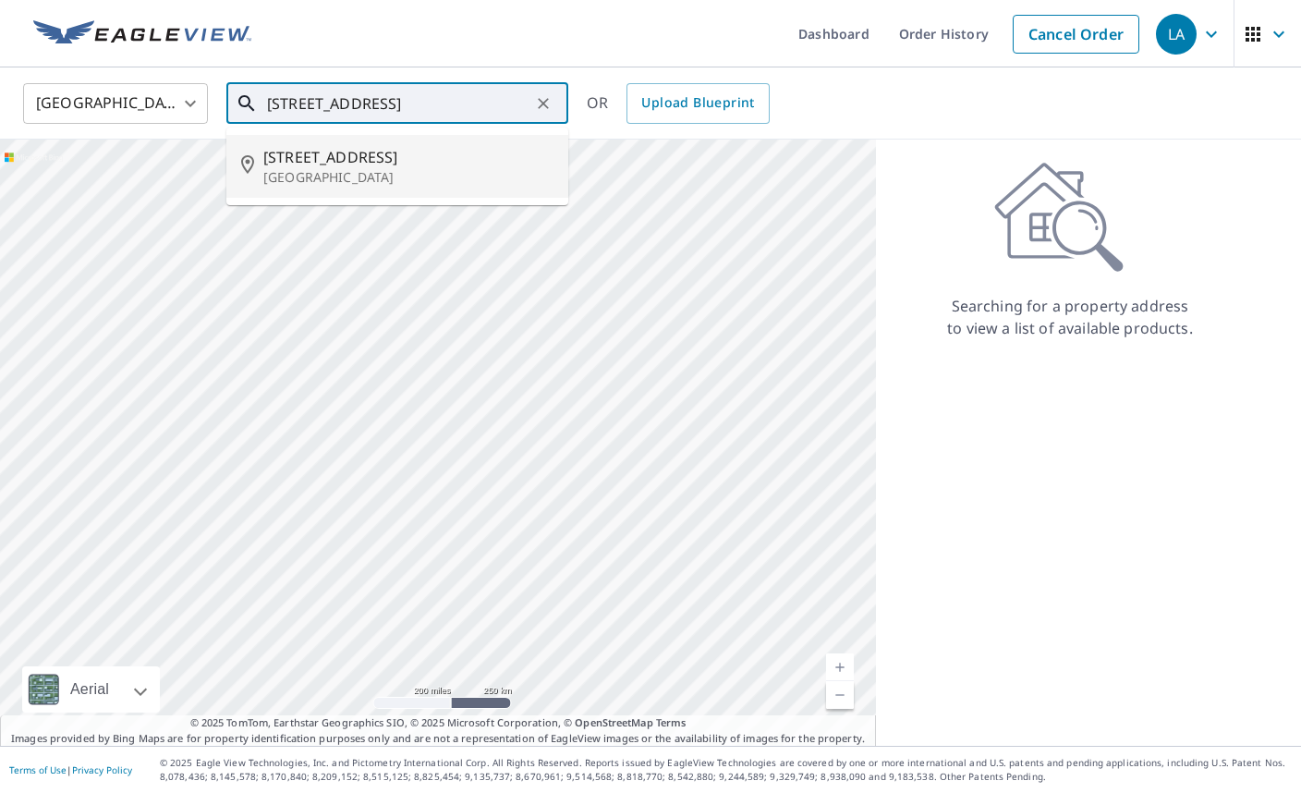
click at [411, 165] on span "[STREET_ADDRESS]" at bounding box center [408, 157] width 290 height 22
type input "[STREET_ADDRESS][PERSON_NAME]"
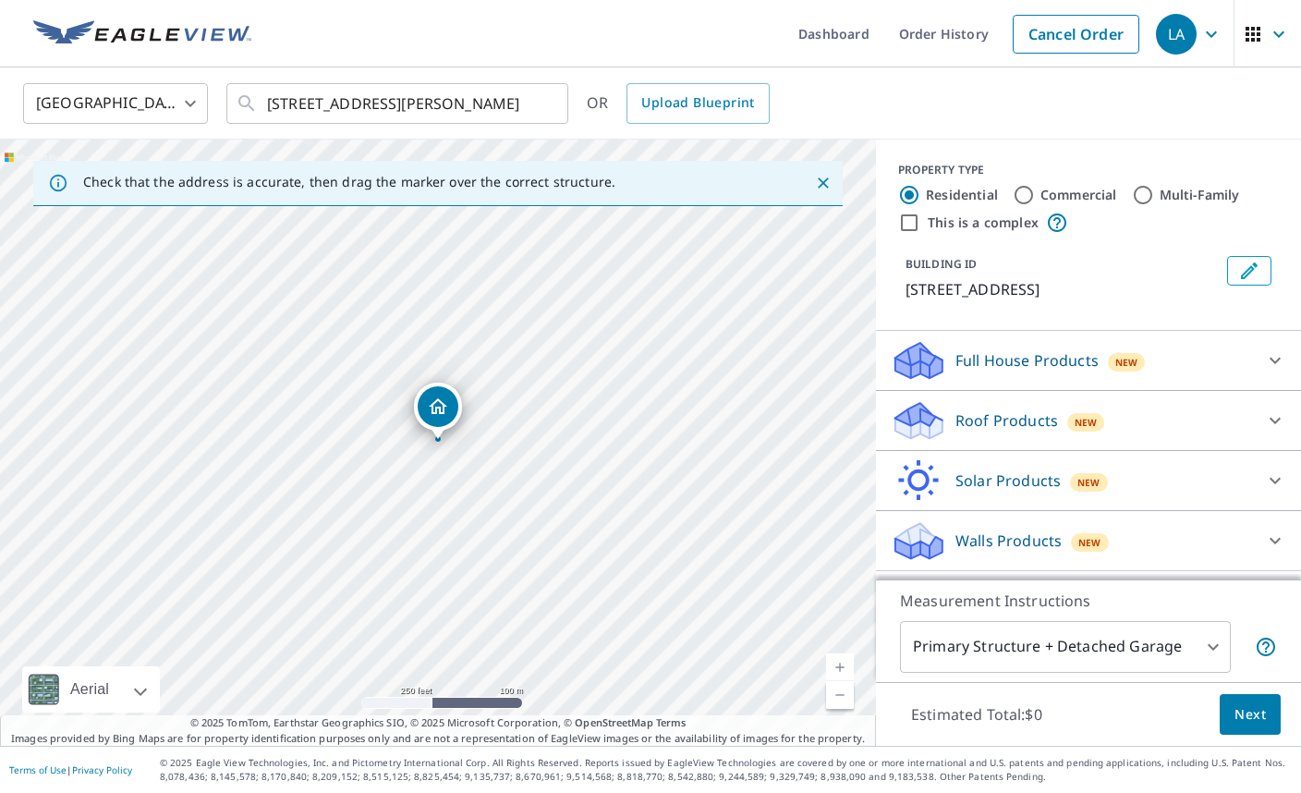
click at [1242, 707] on span "Next" at bounding box center [1250, 714] width 31 height 23
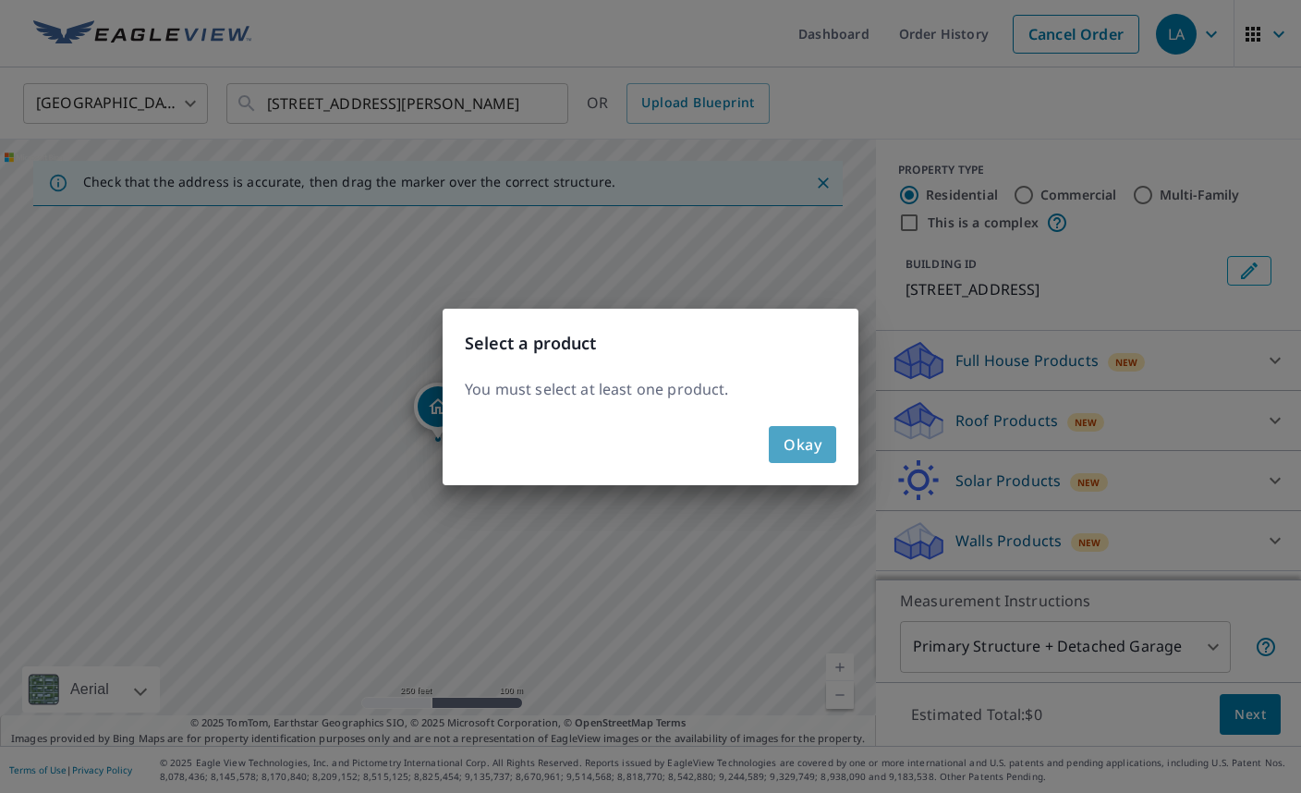
click at [806, 447] on span "Okay" at bounding box center [803, 445] width 38 height 26
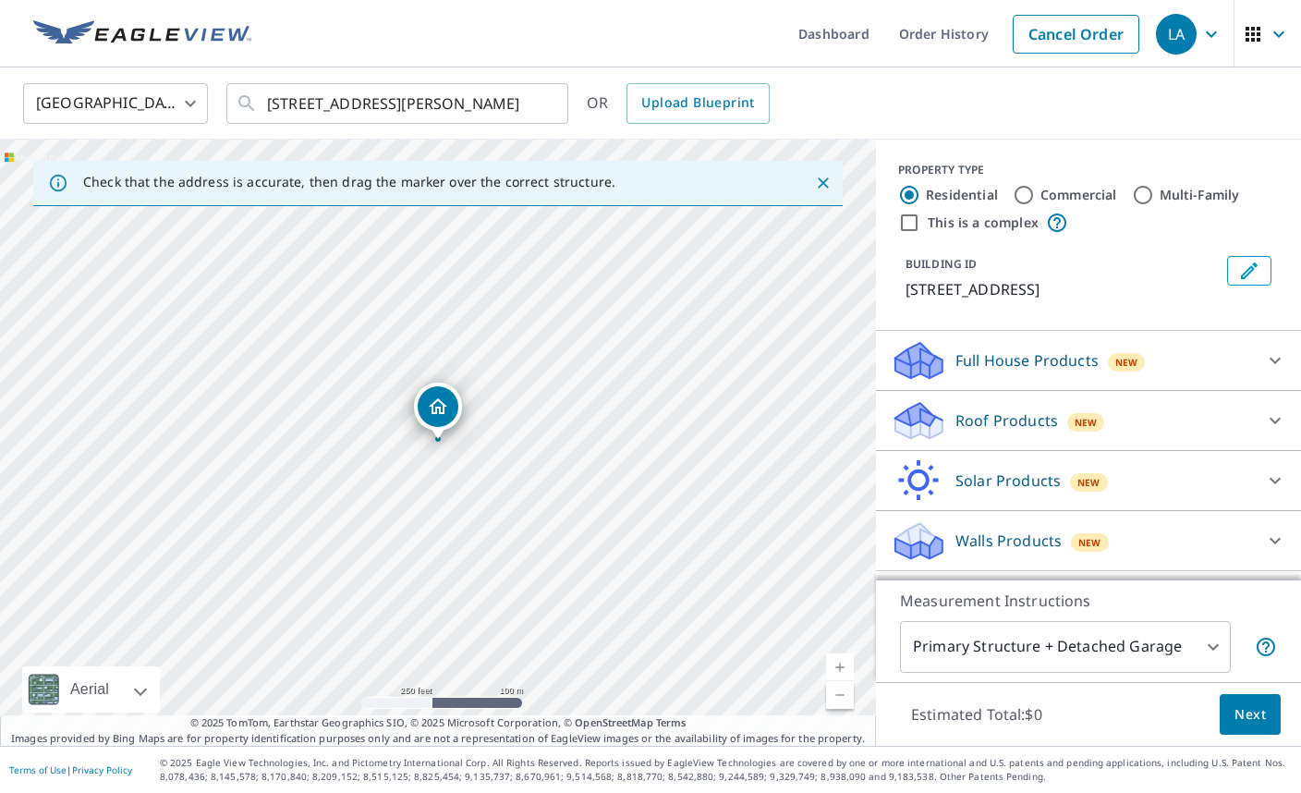
click at [953, 408] on div "Roof Products New" at bounding box center [1072, 420] width 362 height 43
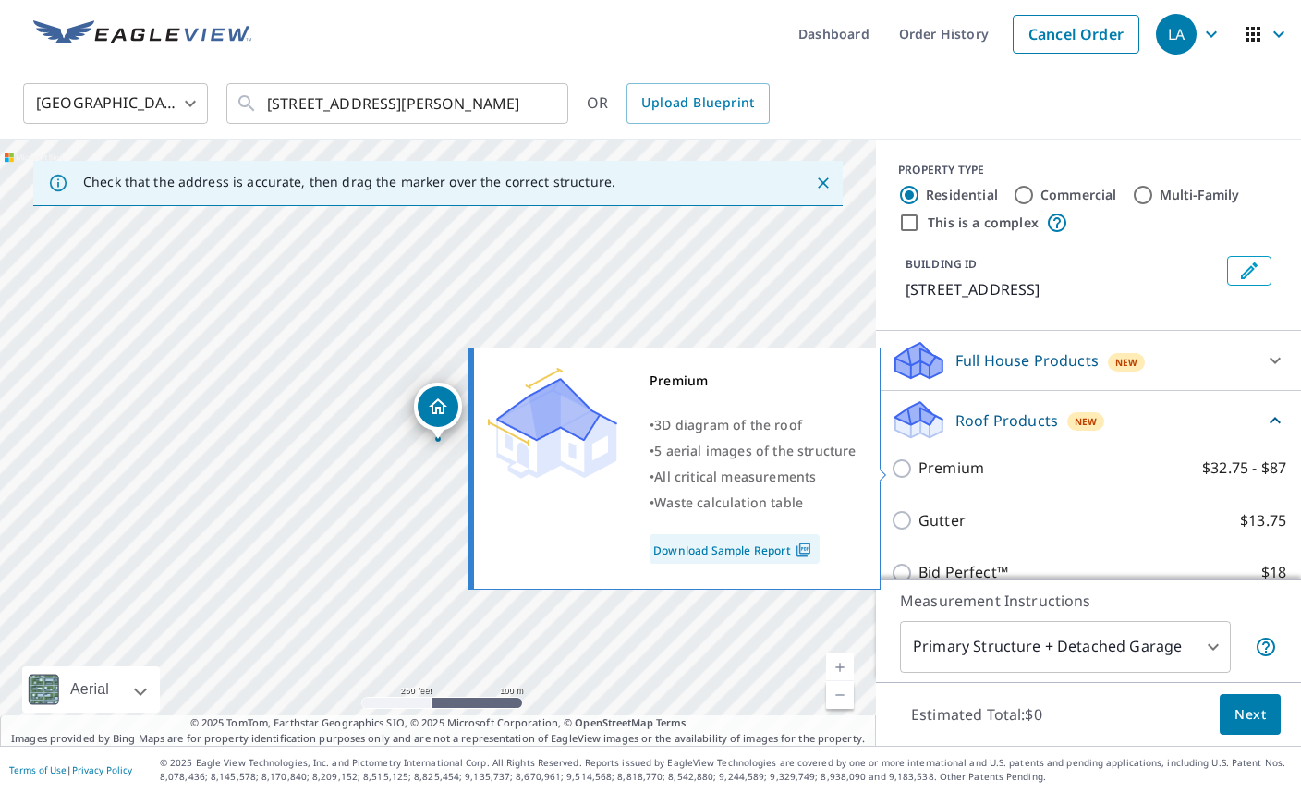
click at [957, 465] on p "Premium" at bounding box center [952, 468] width 66 height 23
click at [919, 465] on input "Premium $32.75 - $87" at bounding box center [905, 468] width 28 height 22
checkbox input "true"
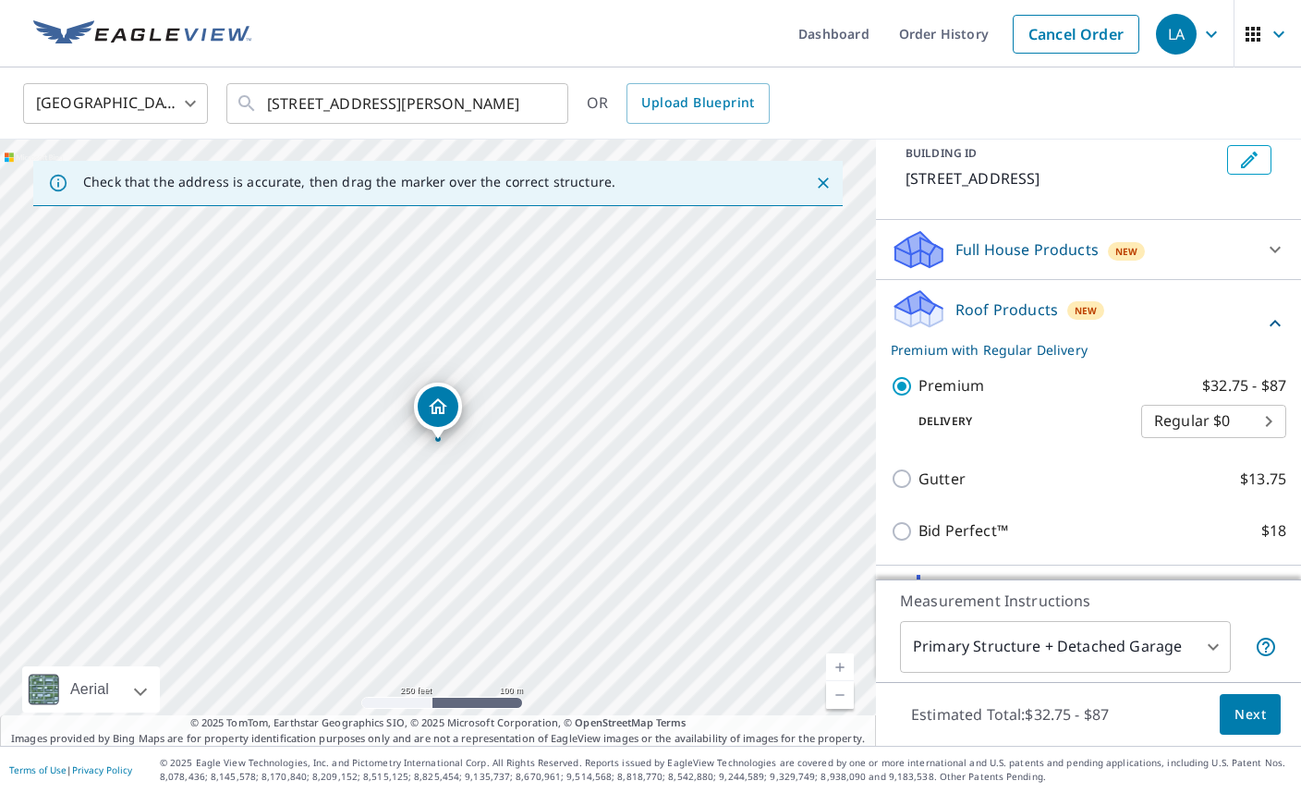
scroll to position [119, 0]
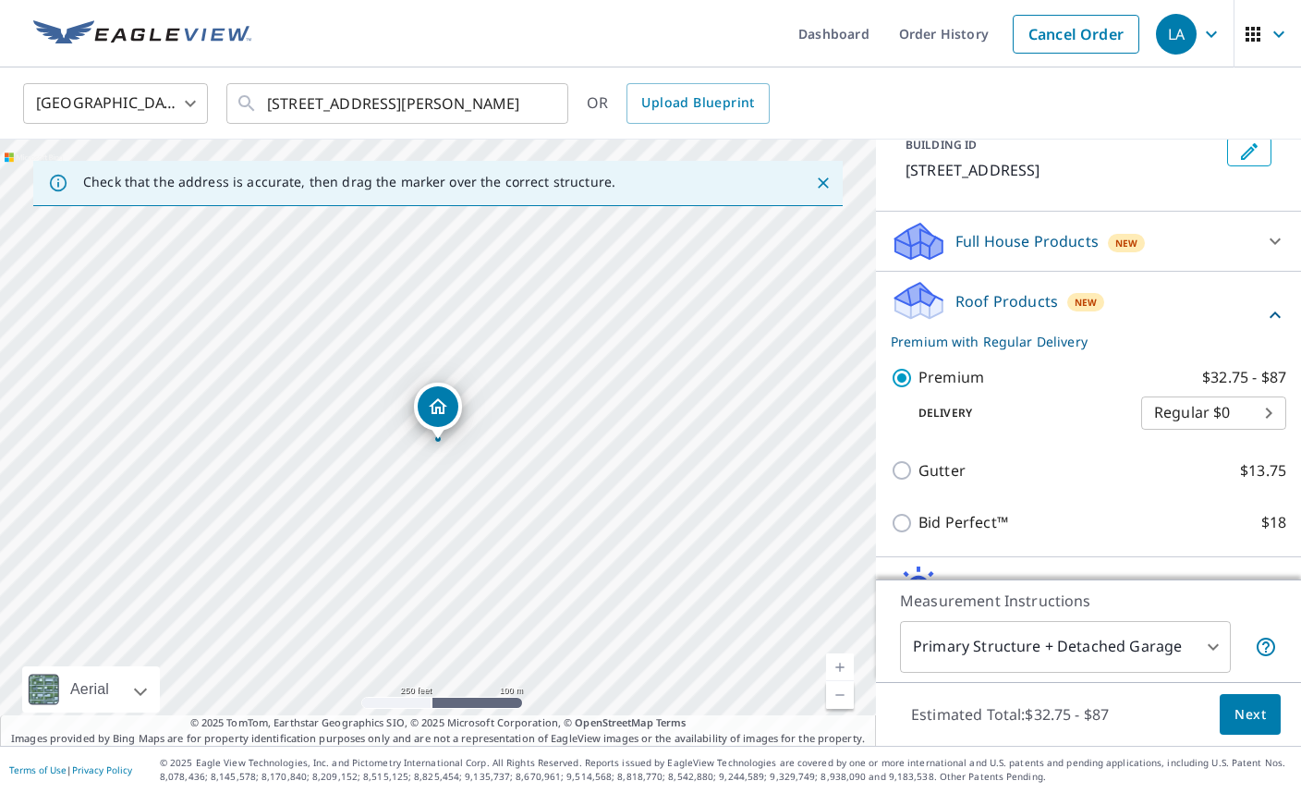
click at [1204, 414] on body "LA LA Dashboard Order History Cancel Order LA United States [GEOGRAPHIC_DATA] ​…" at bounding box center [650, 396] width 1301 height 793
click at [1212, 486] on li "3 Hour $42.25" at bounding box center [1213, 479] width 145 height 33
type input "7"
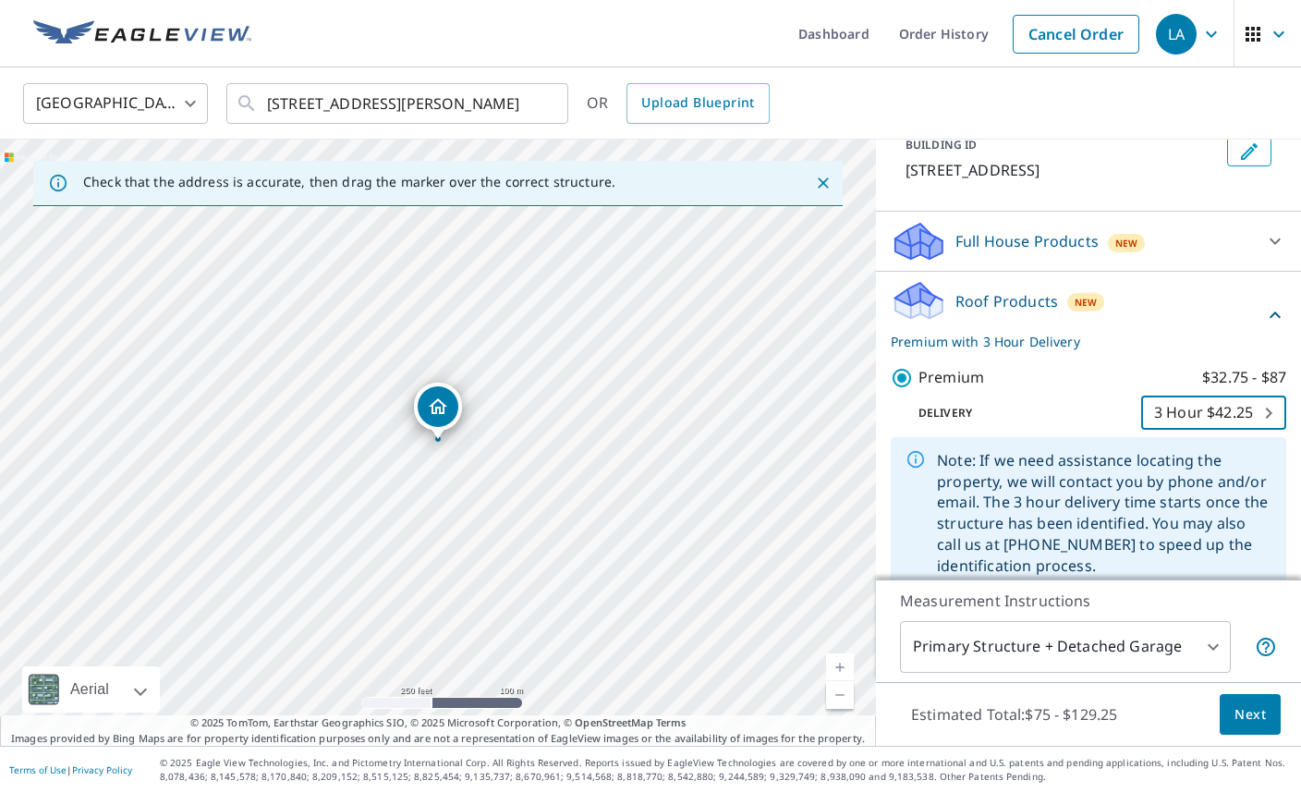
click at [1258, 717] on span "Next" at bounding box center [1250, 714] width 31 height 23
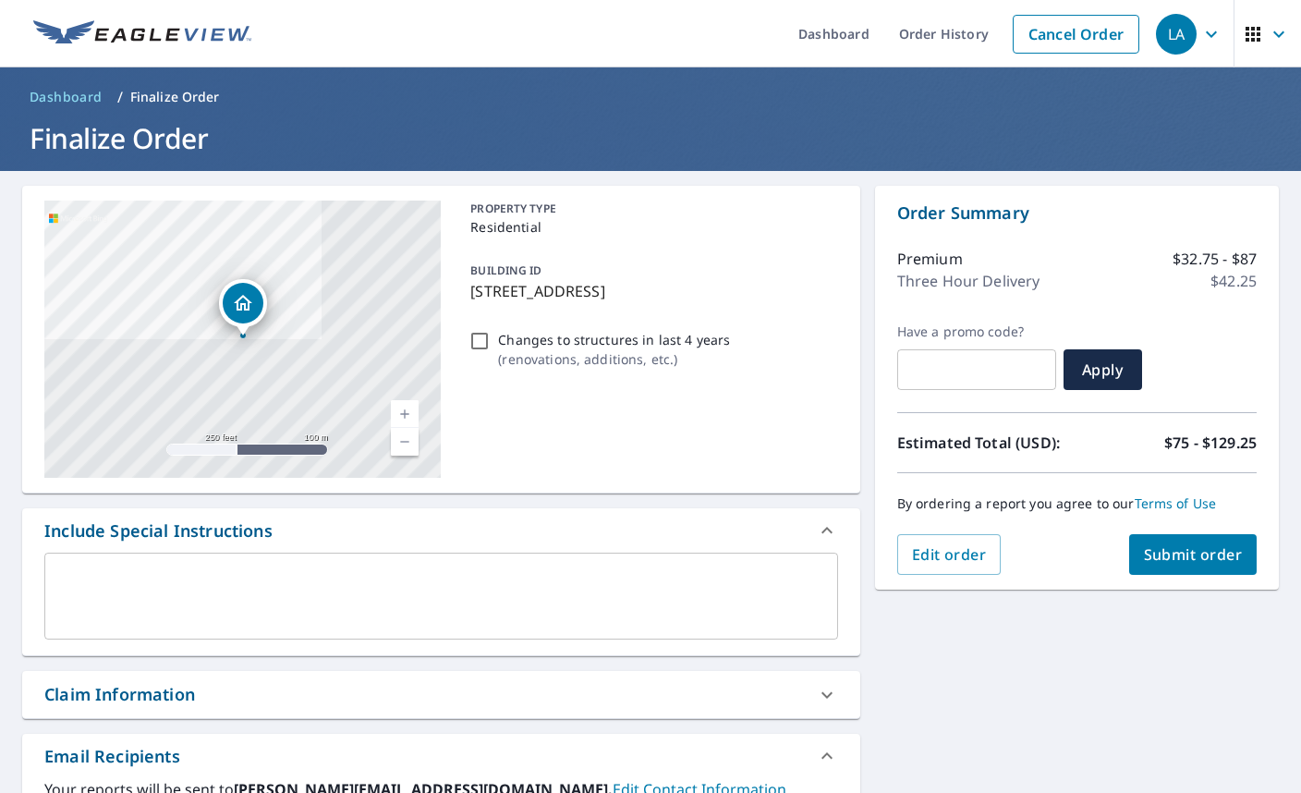
drag, startPoint x: 1190, startPoint y: 562, endPoint x: 1054, endPoint y: 690, distance: 187.6
click at [1053, 690] on div "[STREET_ADDRESS][PERSON_NAME] A standard road map Aerial A detailed look from a…" at bounding box center [650, 643] width 1301 height 945
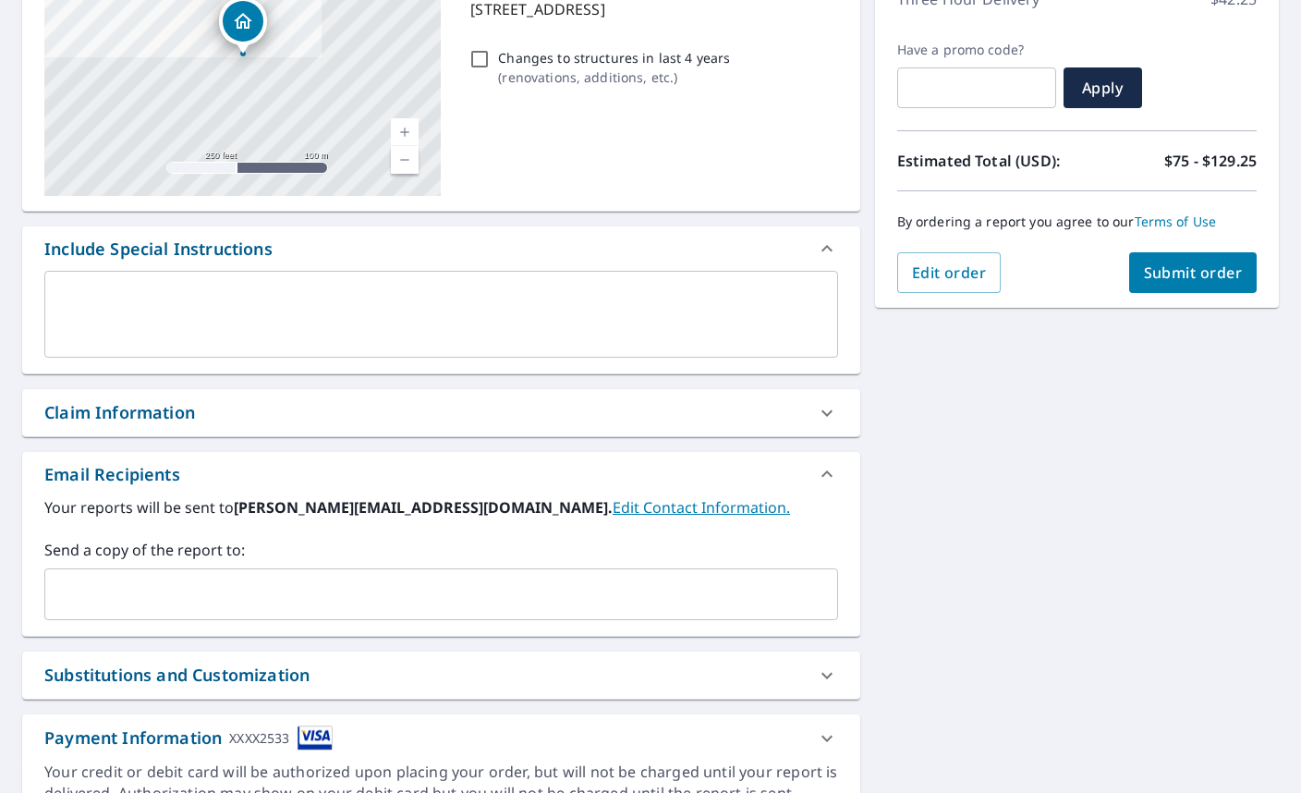
scroll to position [284, 0]
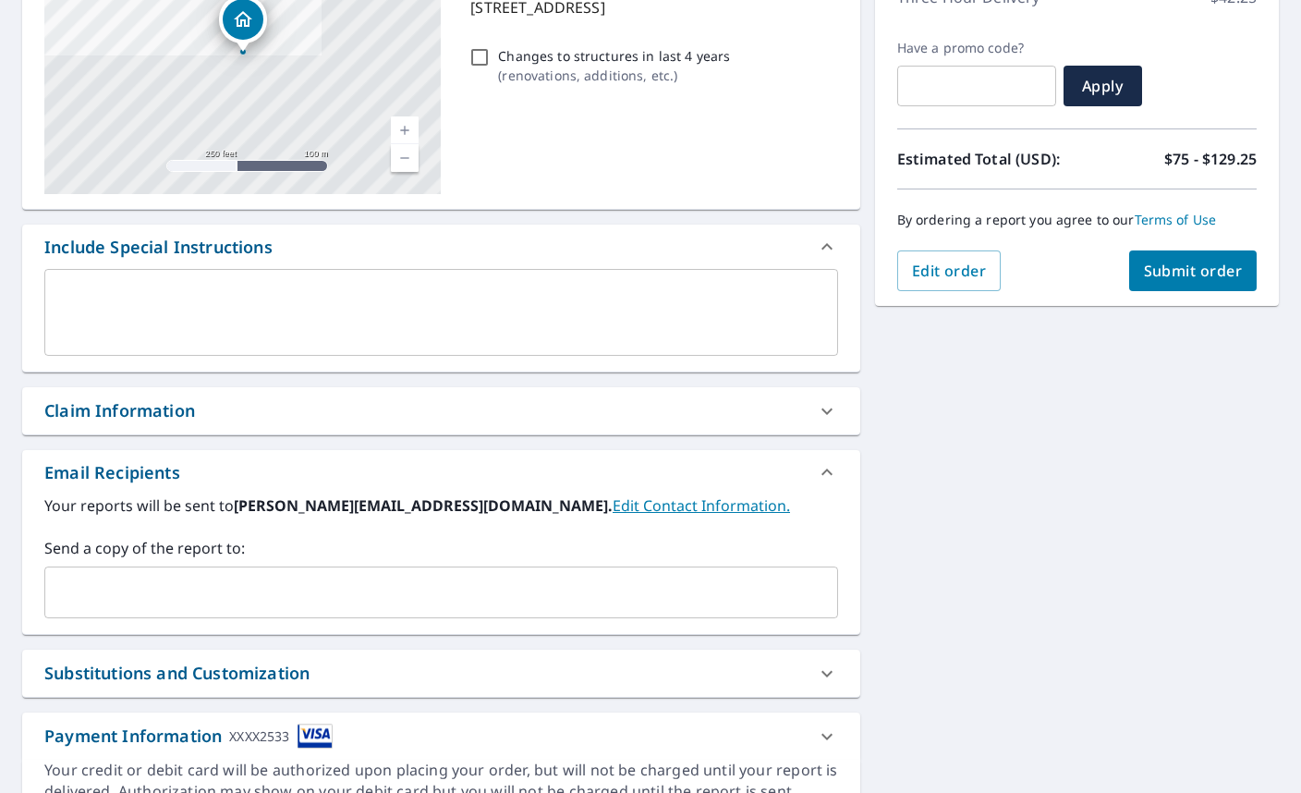
click at [644, 586] on input "text" at bounding box center [427, 592] width 749 height 35
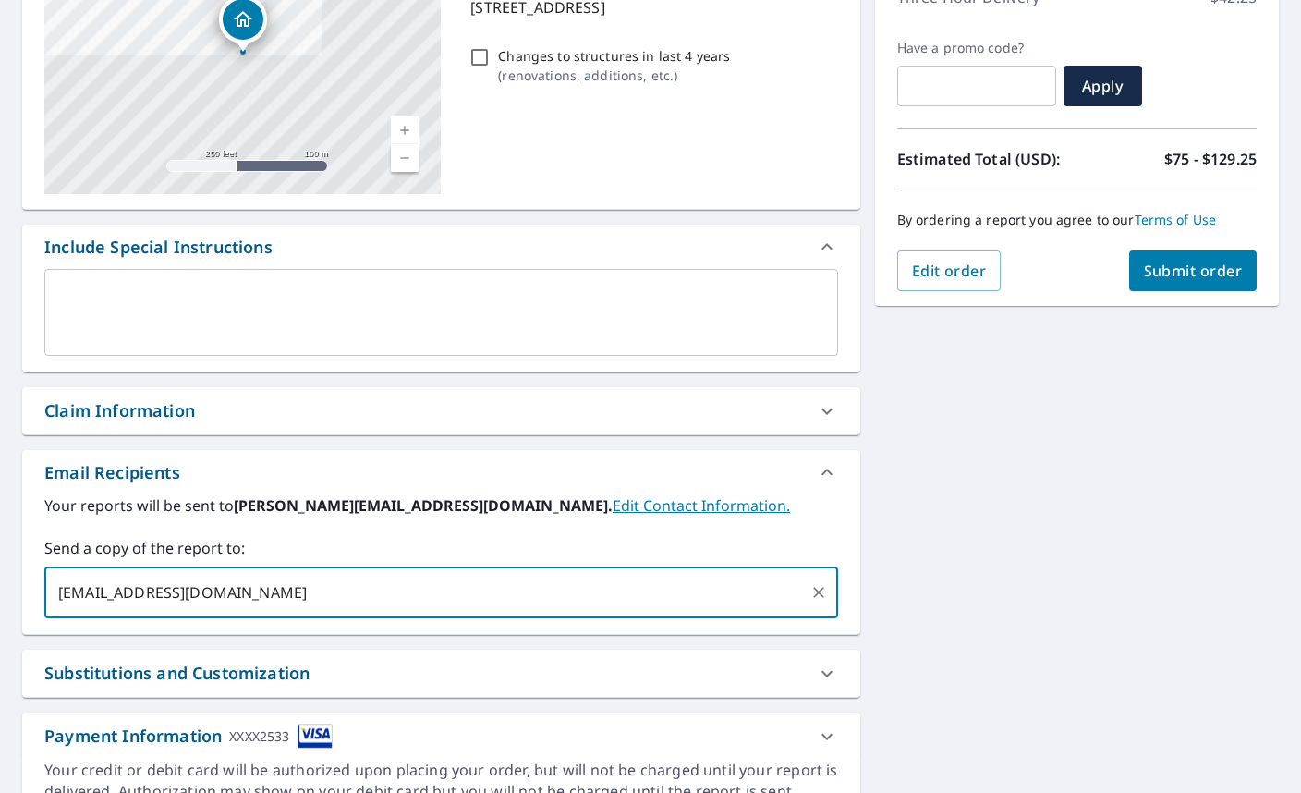
type input "[EMAIL_ADDRESS][DOMAIN_NAME]"
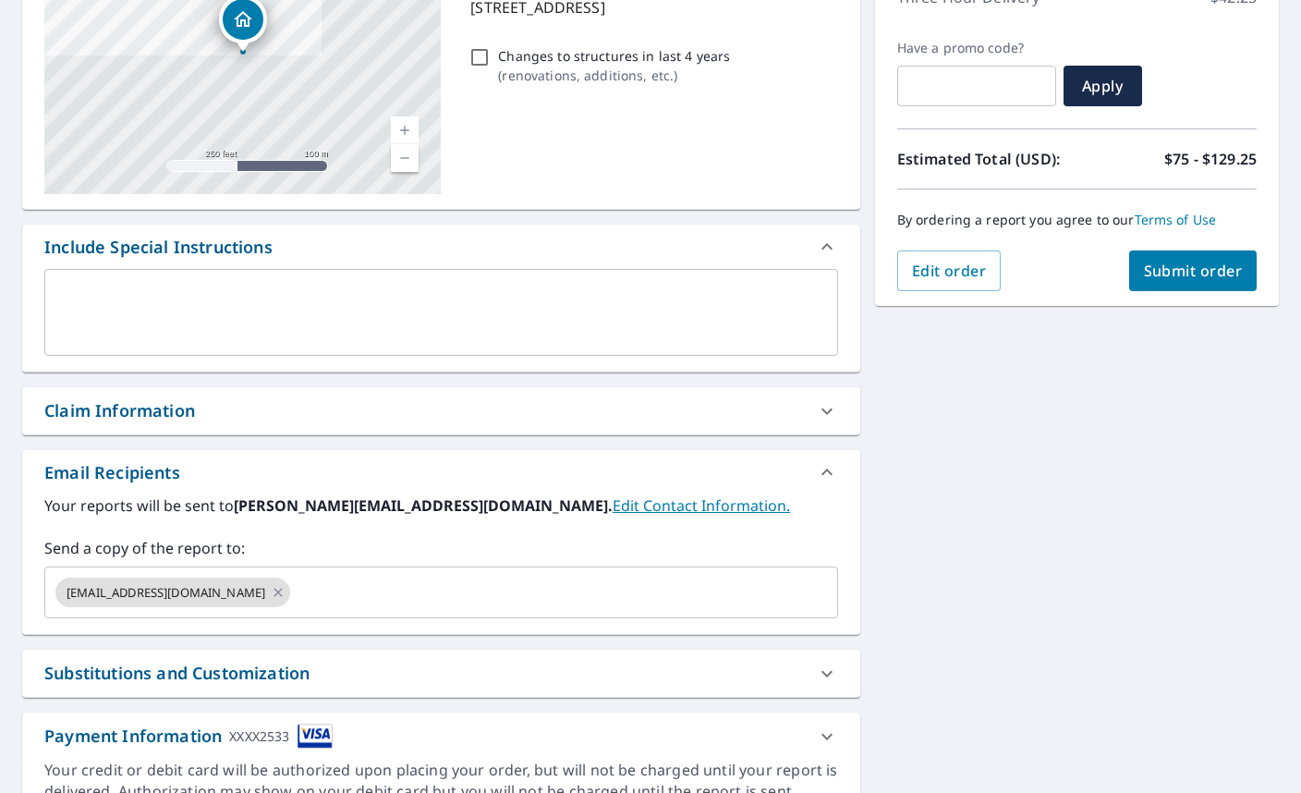
click at [1122, 544] on div "[STREET_ADDRESS][PERSON_NAME] A standard road map Aerial A detailed look from a…" at bounding box center [650, 359] width 1301 height 945
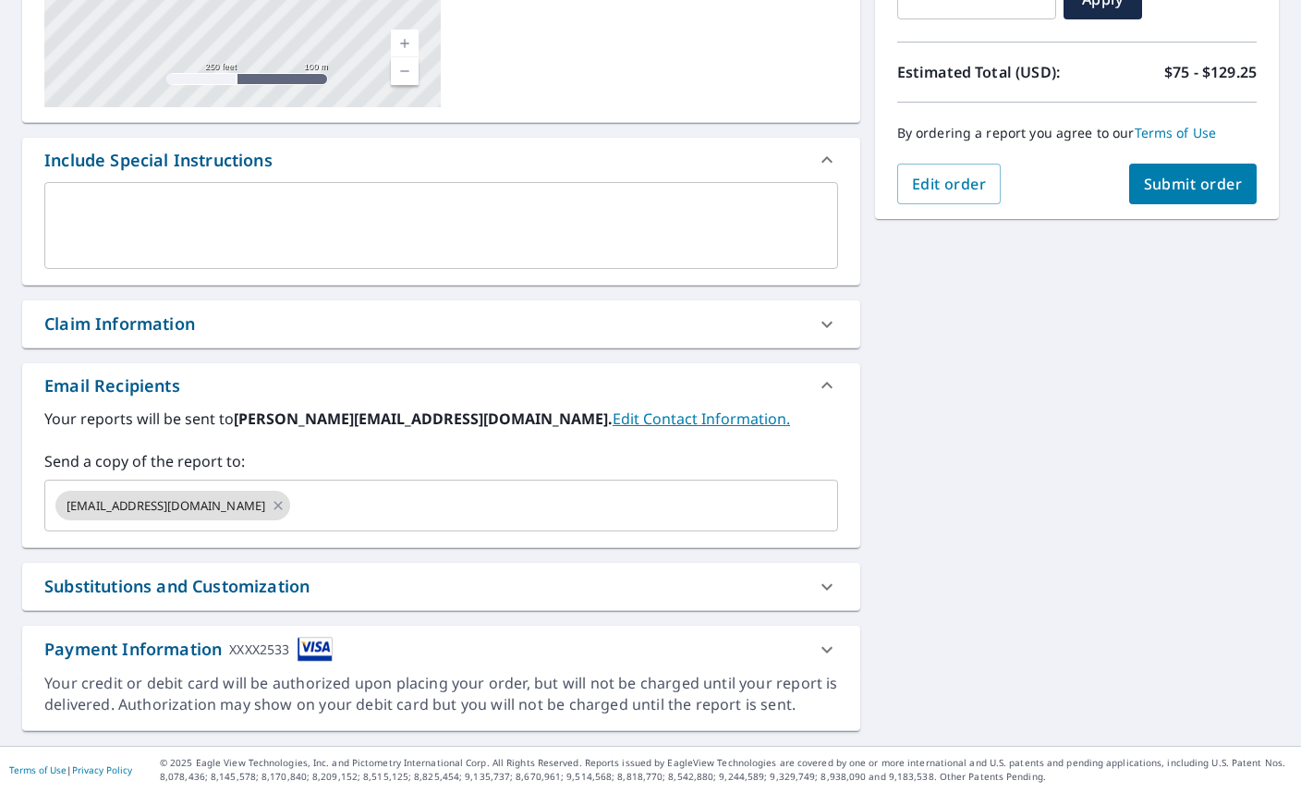
click at [1207, 187] on span "Submit order" at bounding box center [1193, 184] width 99 height 20
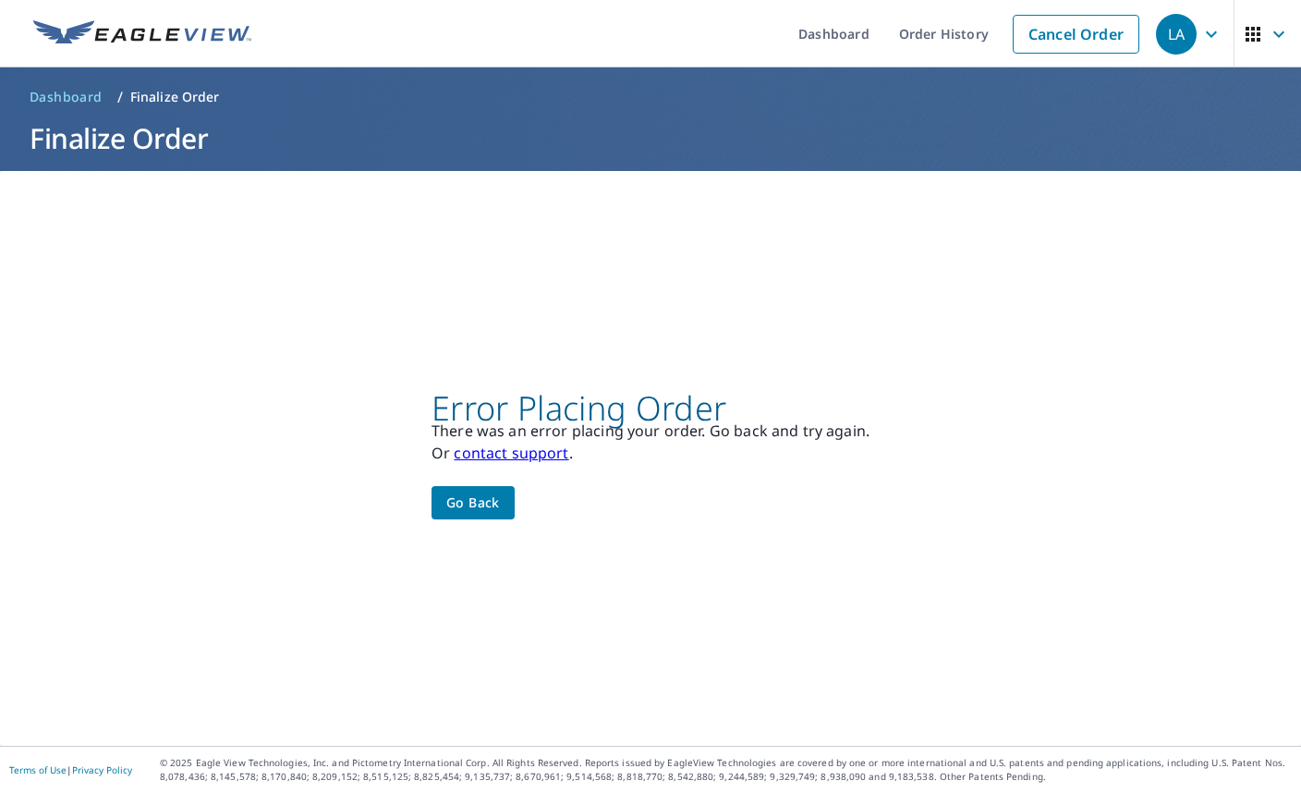
scroll to position [0, 0]
click at [481, 503] on span "Go back" at bounding box center [473, 503] width 54 height 23
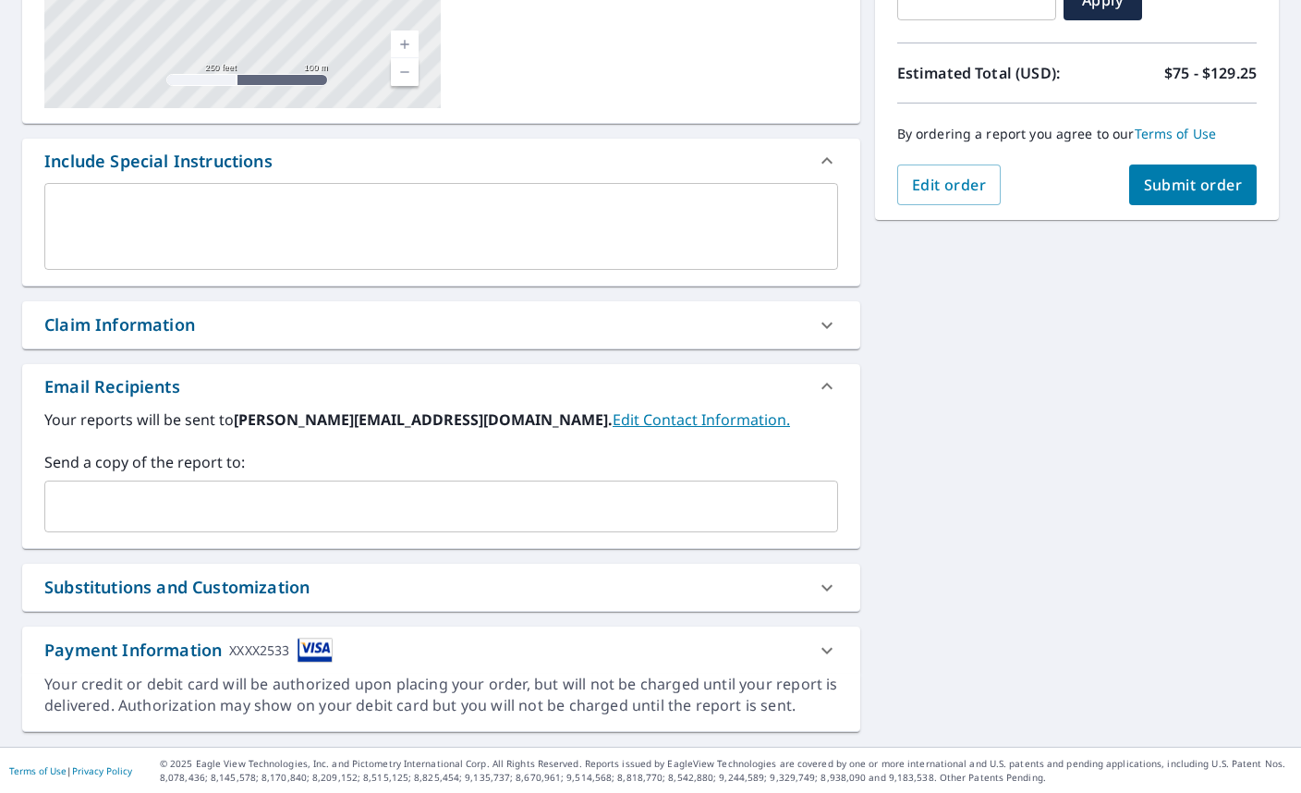
scroll to position [371, 0]
click at [823, 643] on icon at bounding box center [827, 650] width 22 height 22
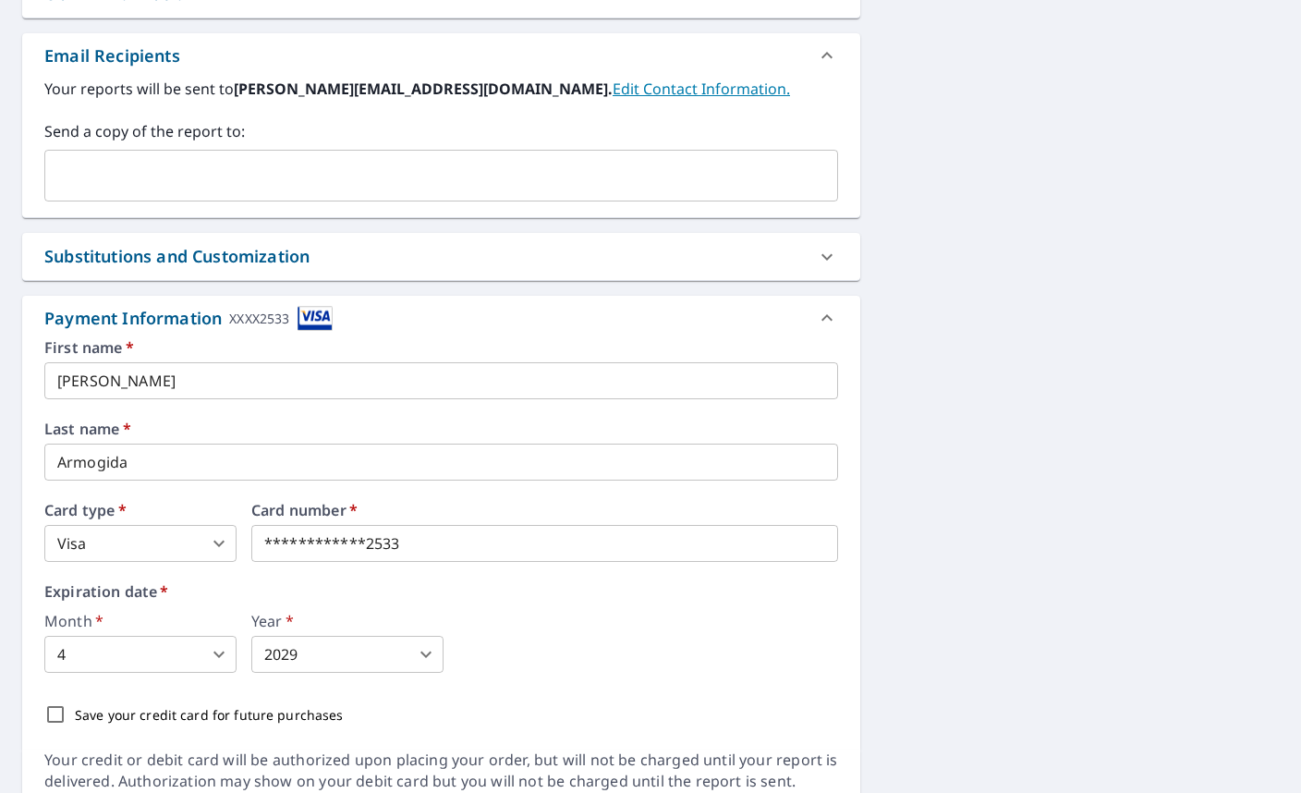
scroll to position [717, 0]
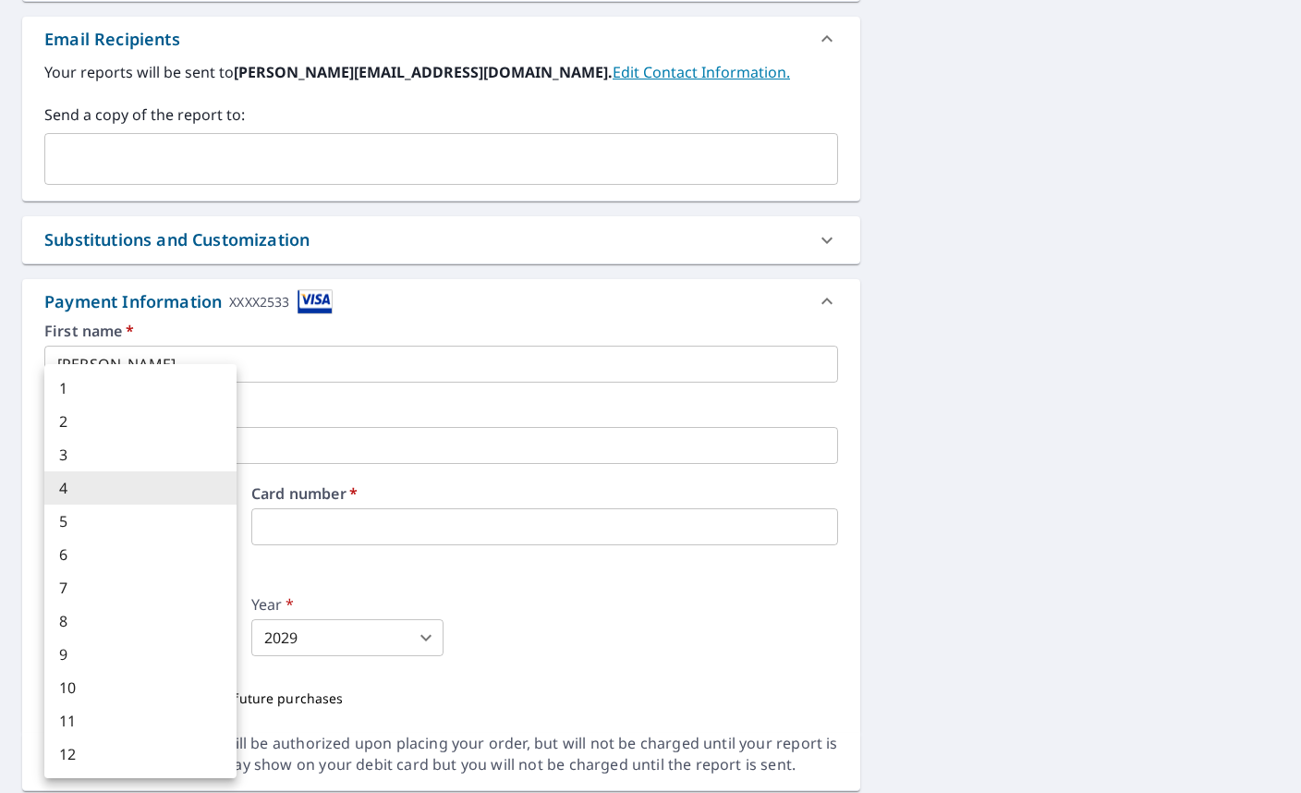
click at [229, 635] on body "LA LA Dashboard Order History Cancel Order LA Dashboard / Finalize Order Finali…" at bounding box center [650, 396] width 1301 height 793
click at [118, 522] on li "5" at bounding box center [140, 521] width 192 height 33
type input "5"
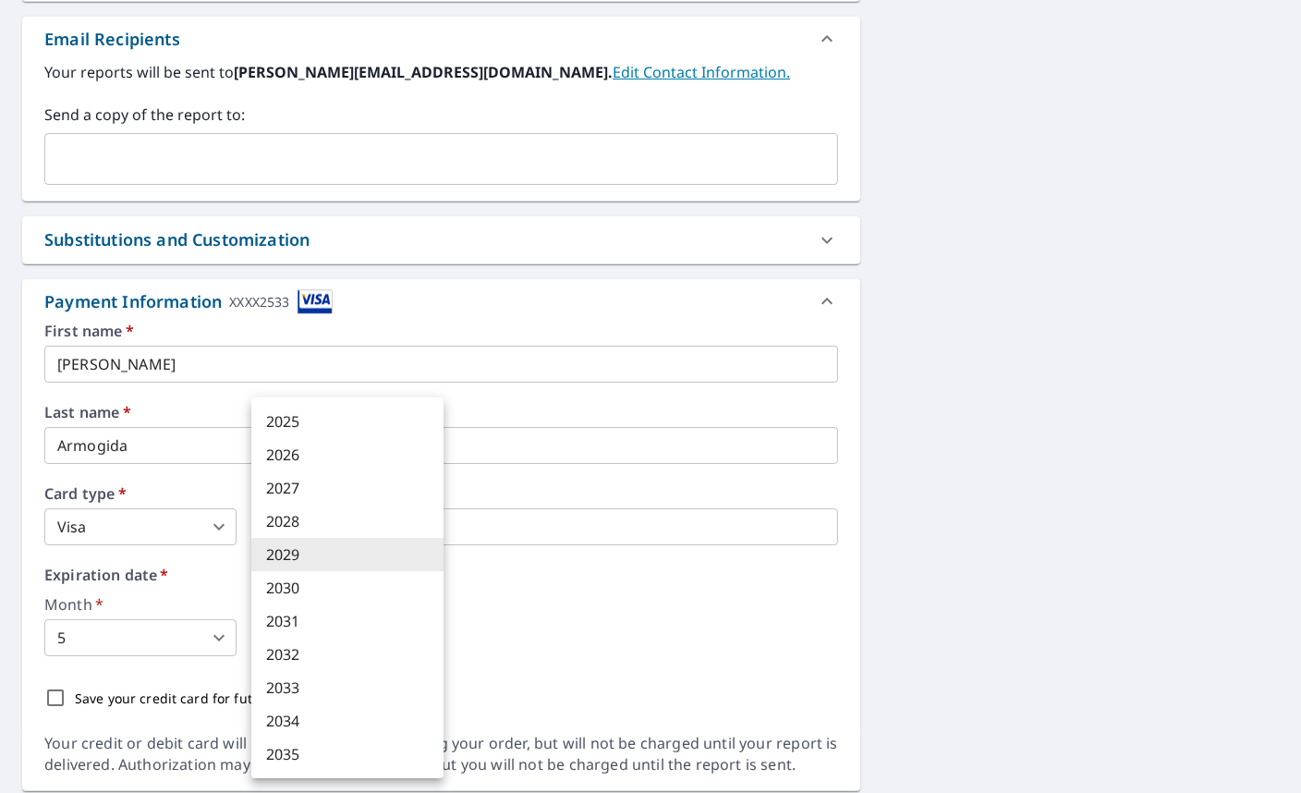
click at [299, 631] on body "LA LA Dashboard Order History Cancel Order LA Dashboard / Finalize Order Finali…" at bounding box center [650, 396] width 1301 height 793
click at [306, 591] on li "2030" at bounding box center [347, 587] width 192 height 33
type input "2030"
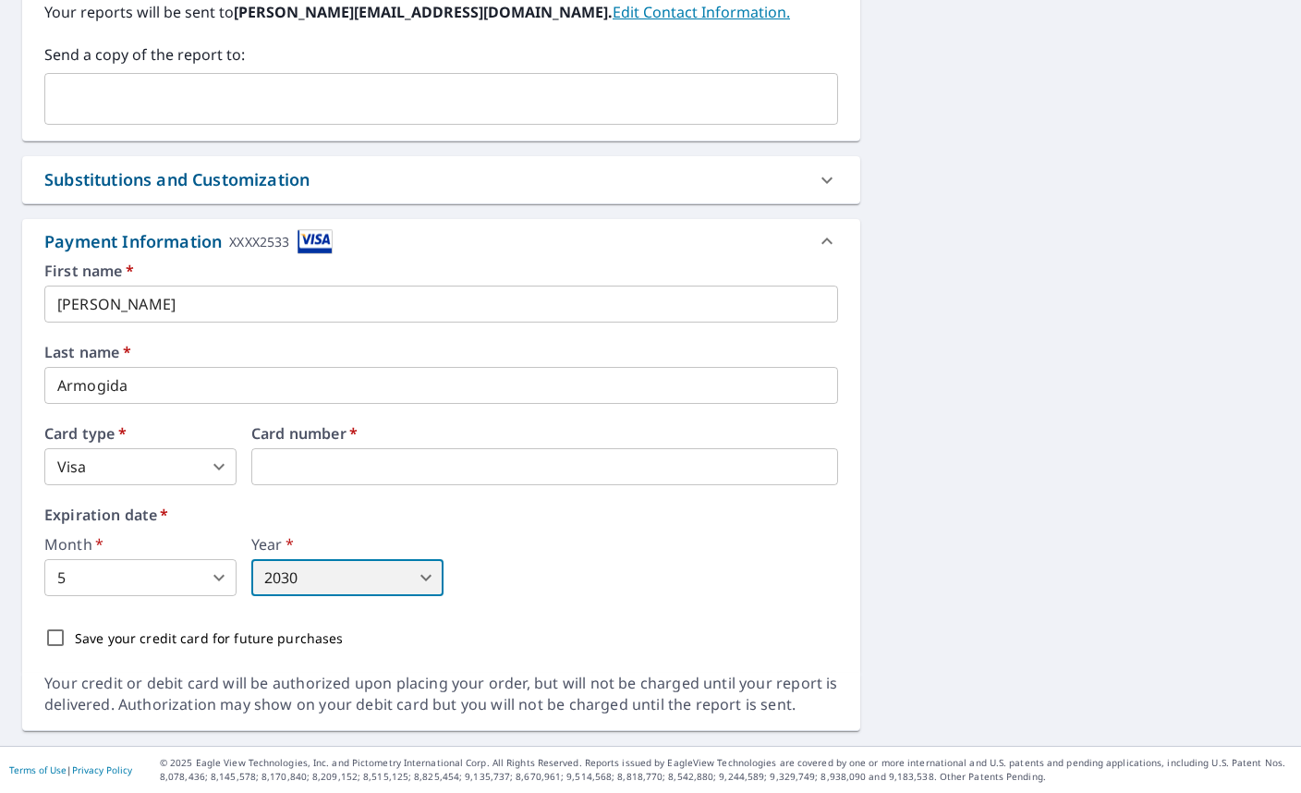
scroll to position [774, 0]
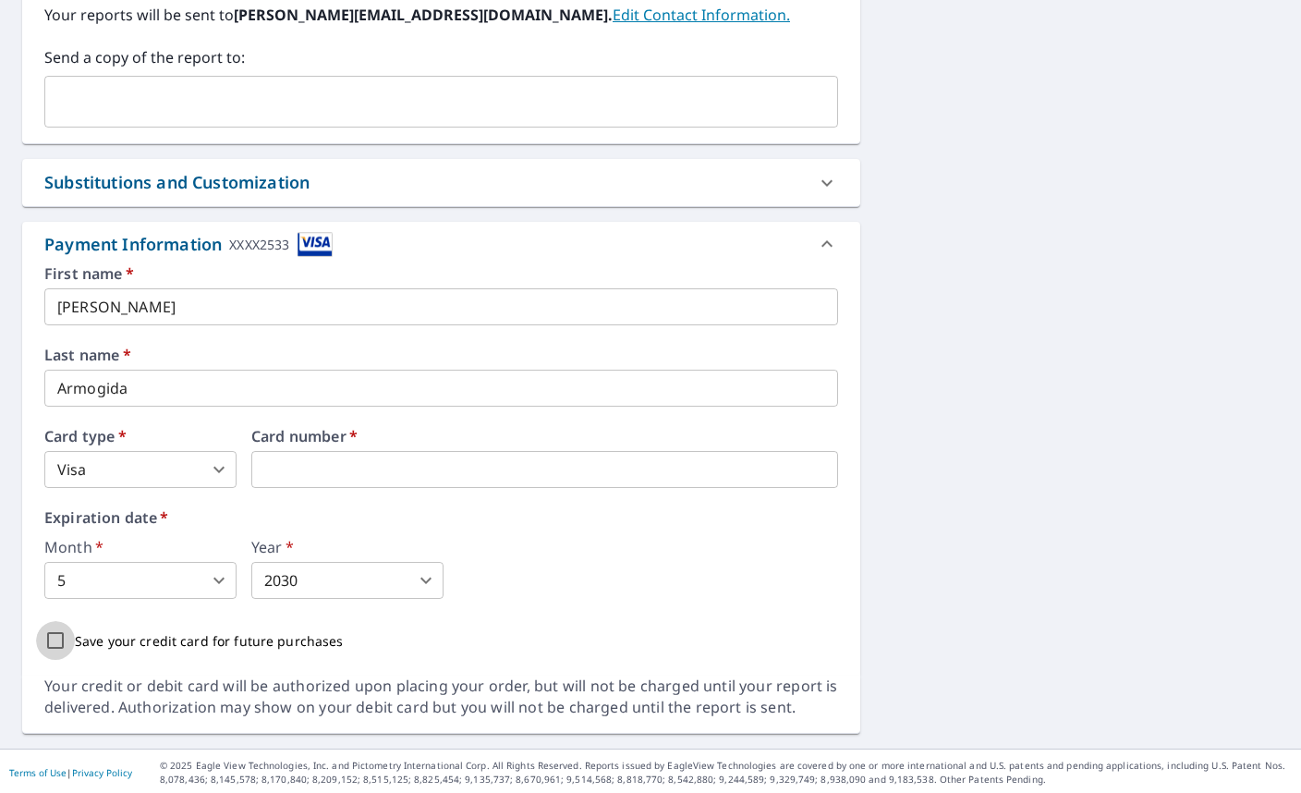
click at [57, 636] on input "Save your credit card for future purchases" at bounding box center [55, 640] width 39 height 39
checkbox input "true"
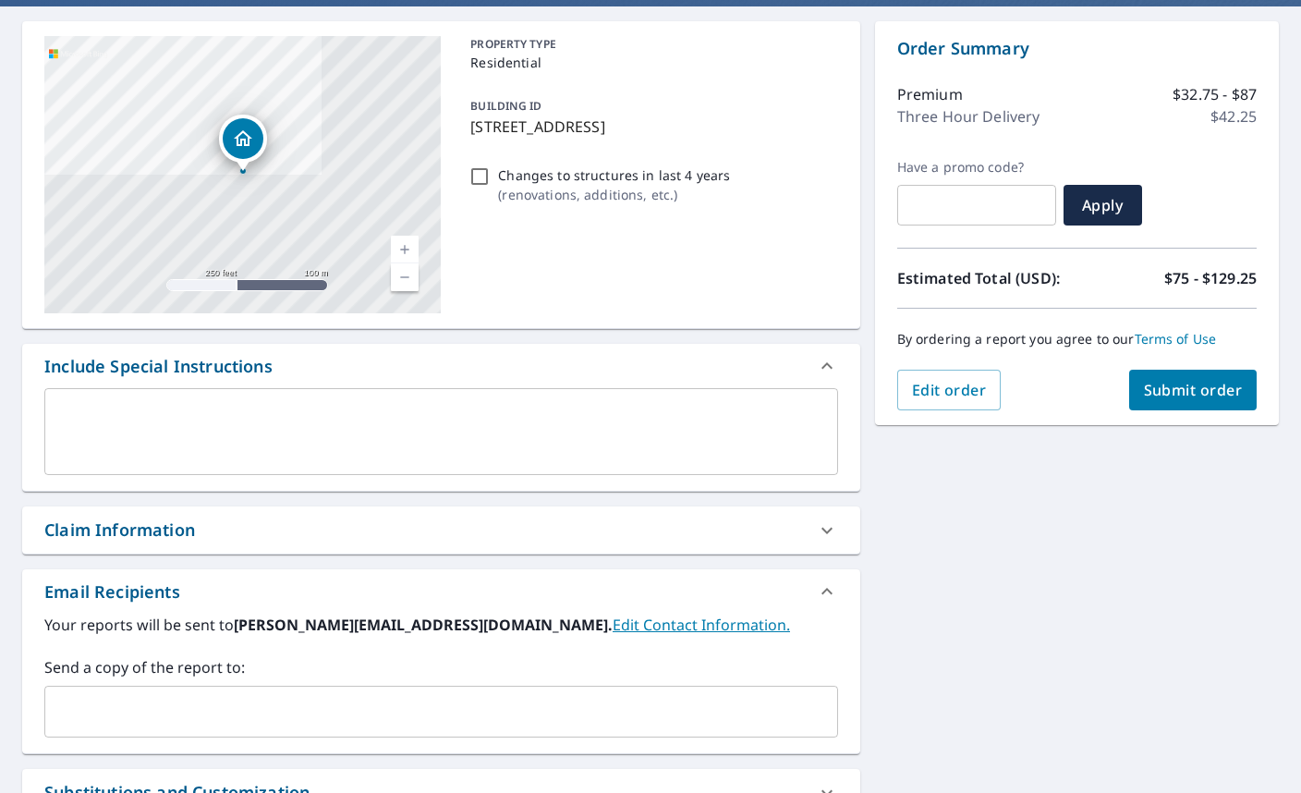
scroll to position [0, 0]
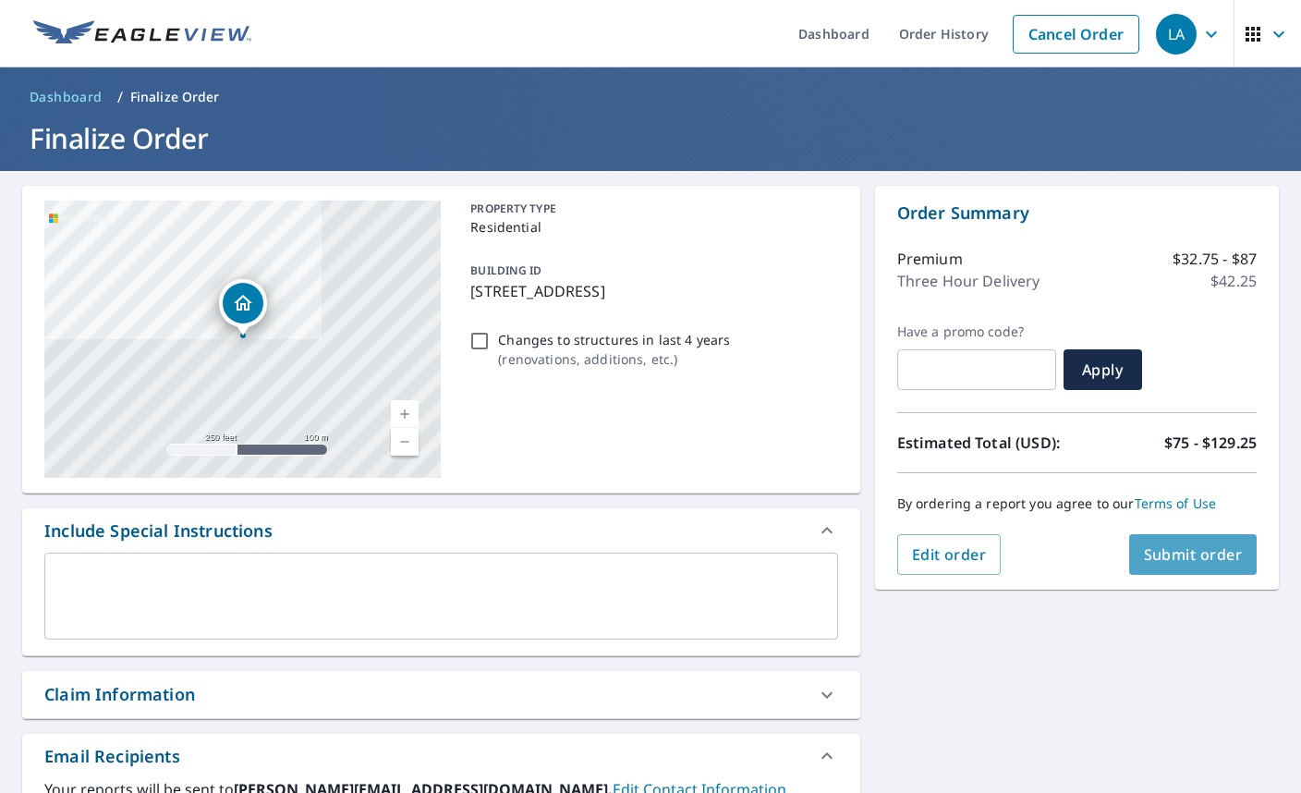
click at [1169, 566] on button "Submit order" at bounding box center [1193, 554] width 128 height 41
